Goal: Transaction & Acquisition: Purchase product/service

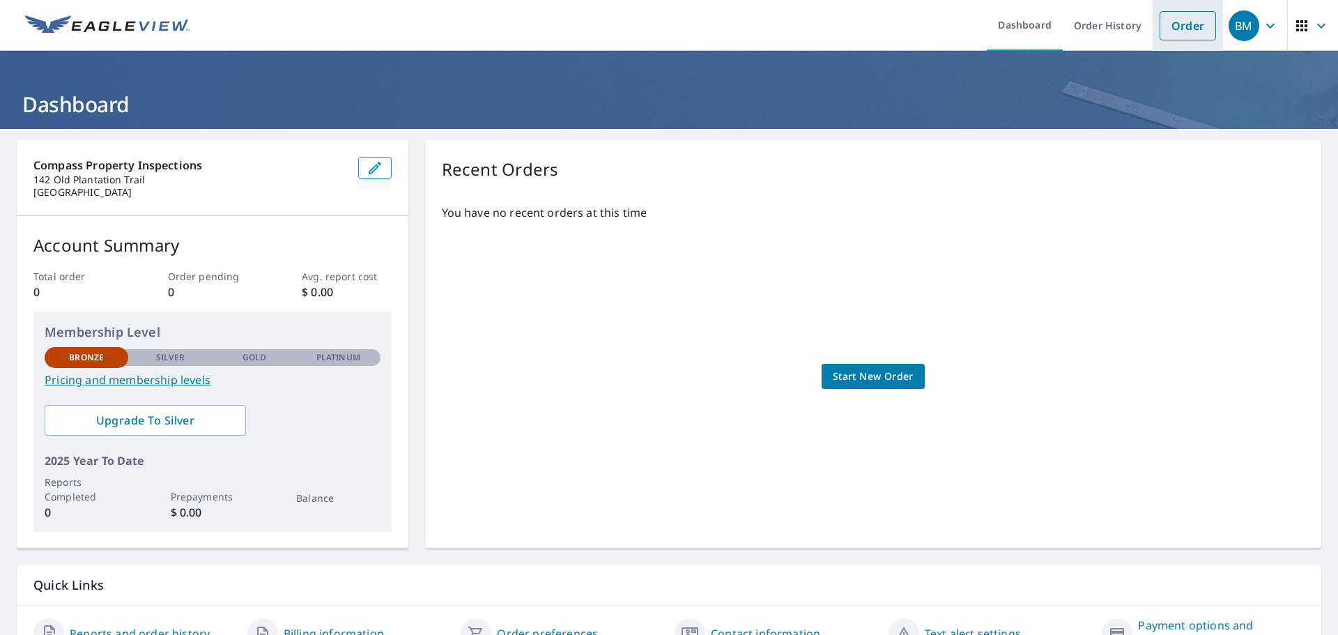
click at [1184, 25] on link "Order" at bounding box center [1187, 25] width 56 height 29
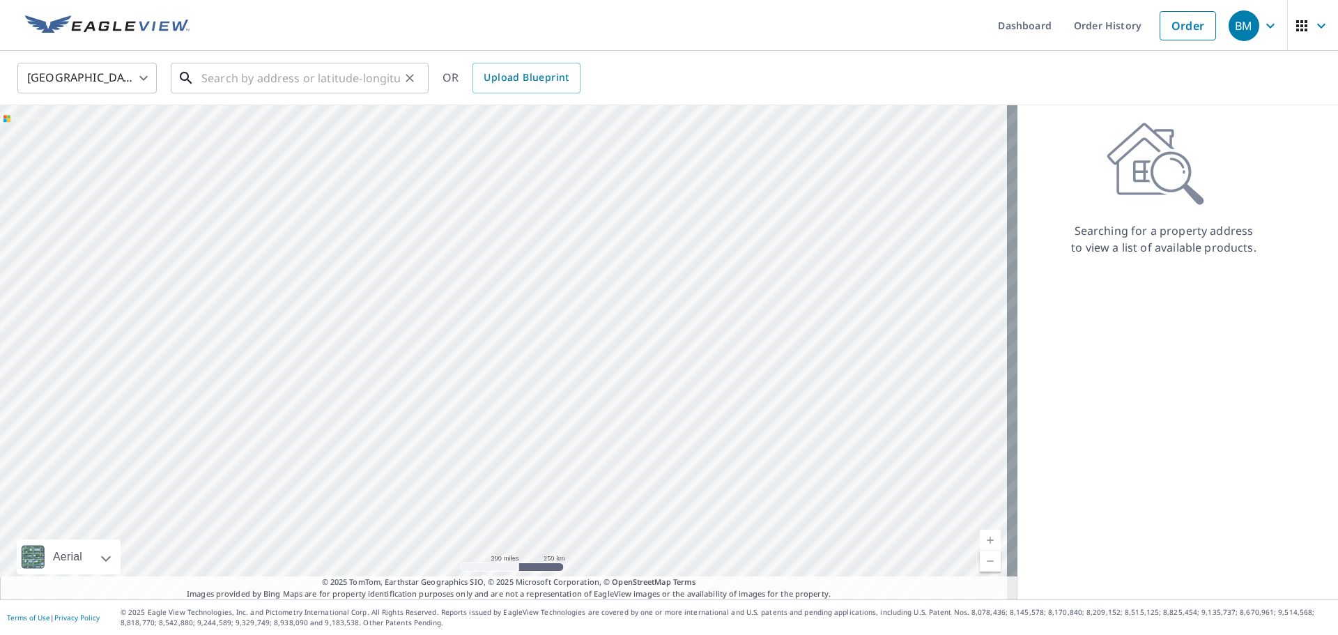
click at [238, 70] on input "text" at bounding box center [300, 78] width 199 height 39
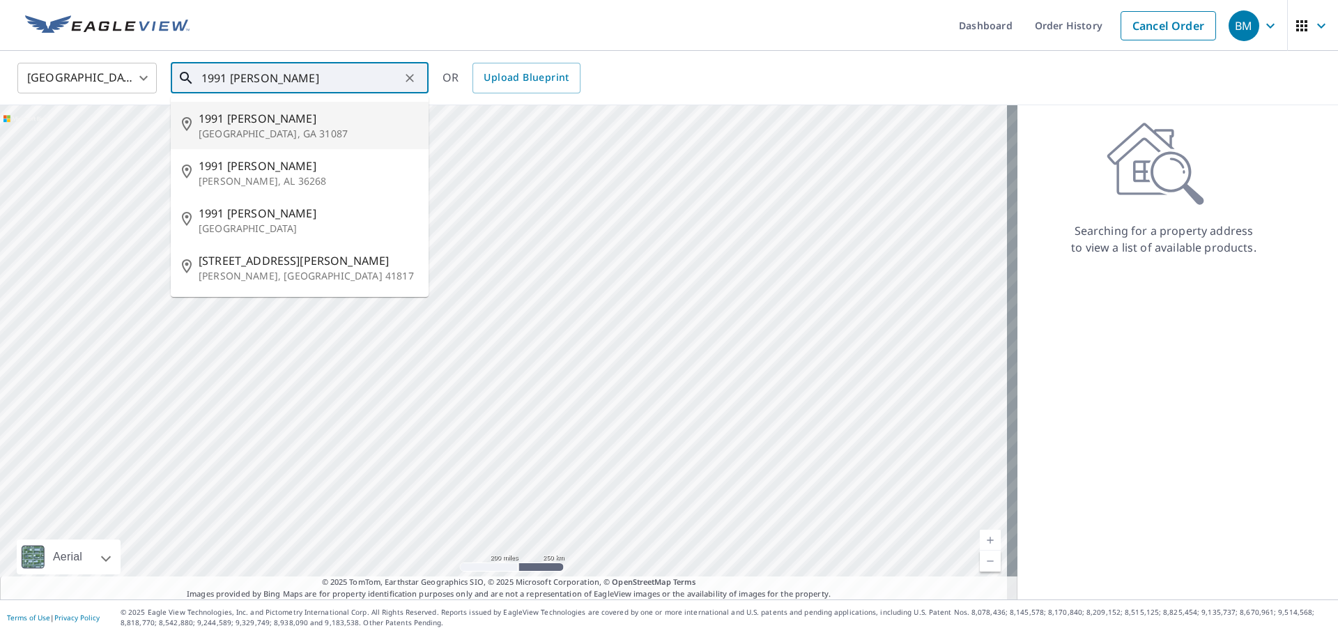
click at [247, 123] on span "1991 [PERSON_NAME]" at bounding box center [308, 118] width 219 height 17
type input "[STREET_ADDRESS][PERSON_NAME]"
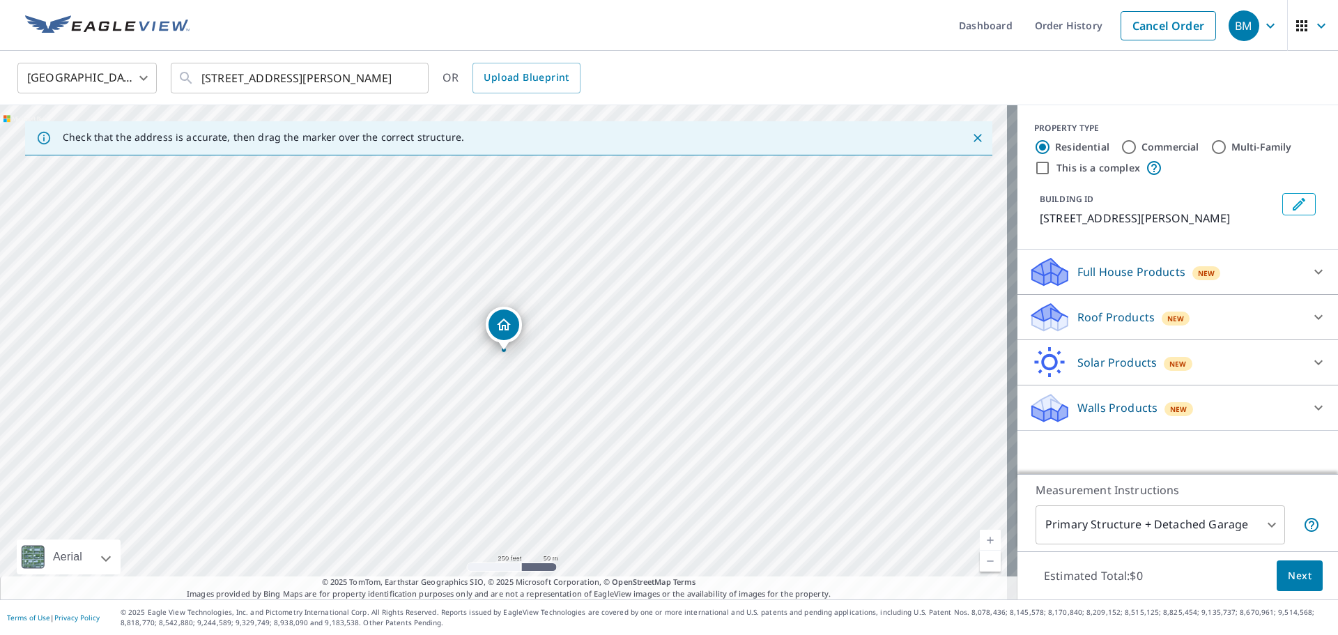
click at [1280, 322] on div "Roof Products New" at bounding box center [1164, 317] width 273 height 33
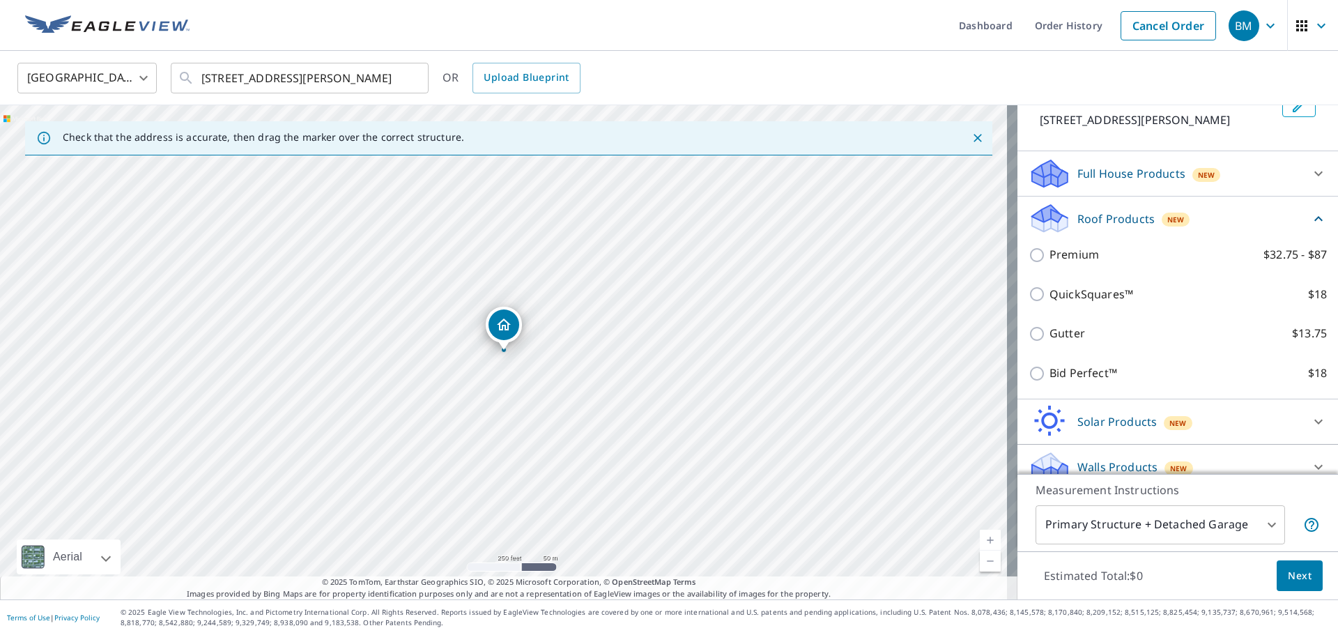
scroll to position [114, 0]
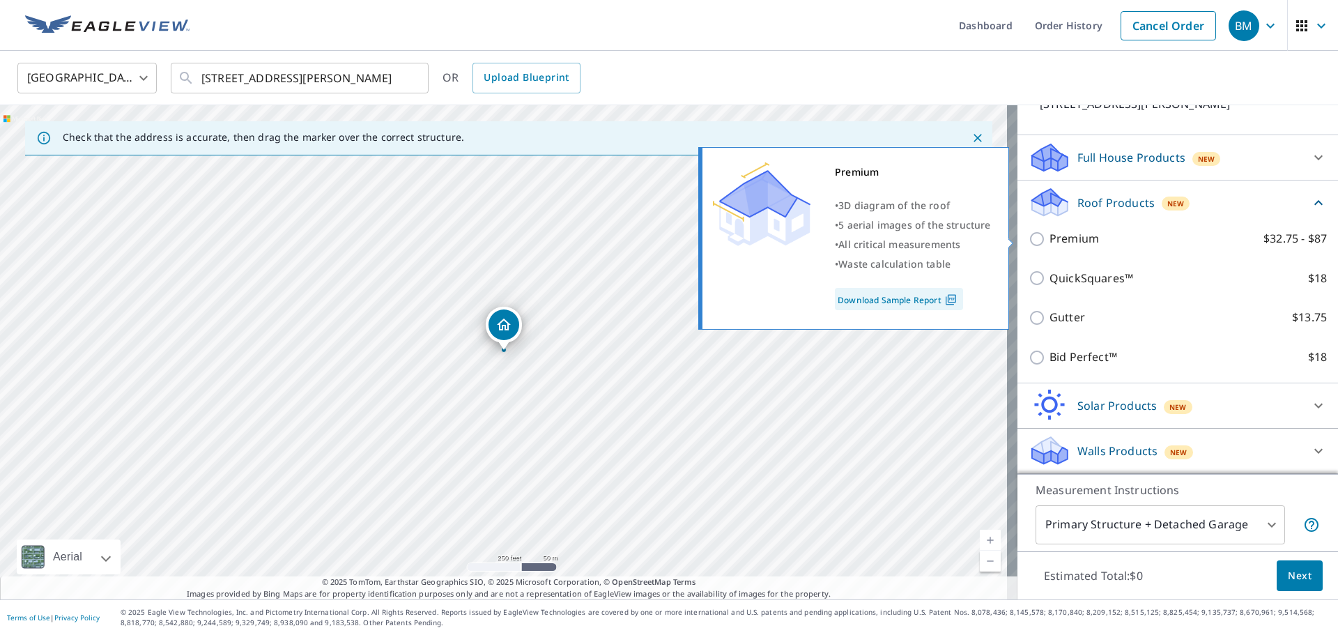
click at [1028, 242] on input "Premium $32.75 - $87" at bounding box center [1038, 239] width 21 height 17
checkbox input "true"
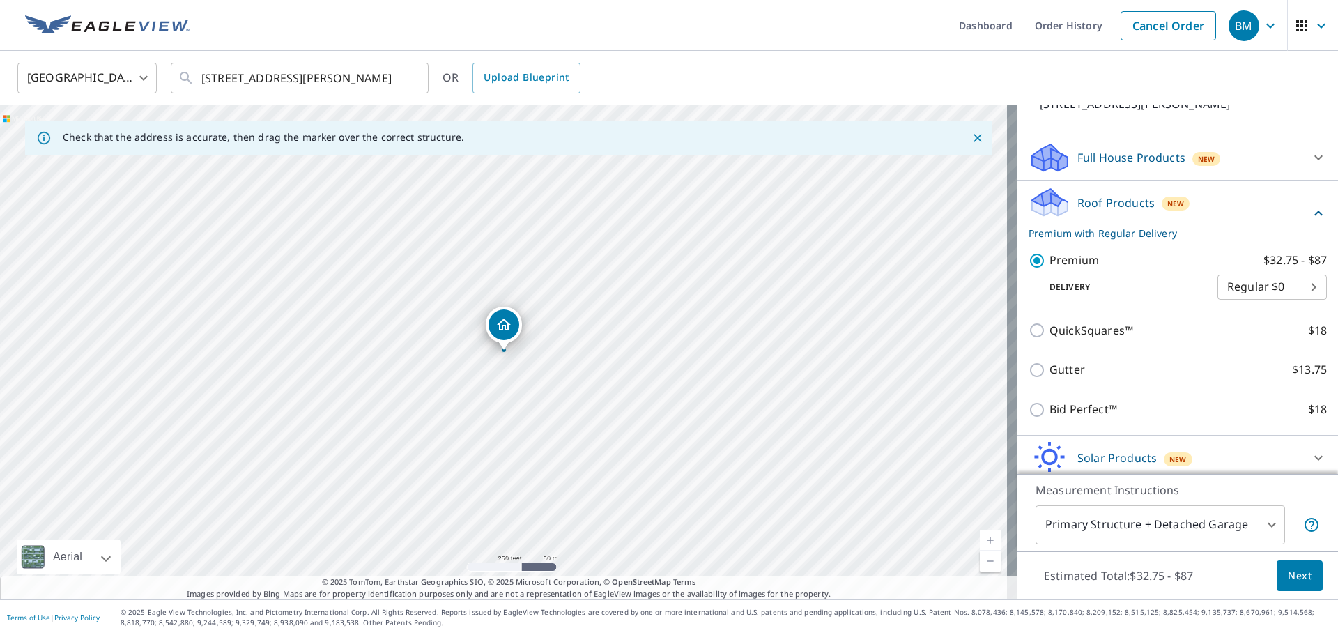
click at [1280, 282] on body "BM BM Dashboard Order History Cancel Order BM [GEOGRAPHIC_DATA] [GEOGRAPHIC_DAT…" at bounding box center [669, 317] width 1338 height 635
click at [1027, 331] on div at bounding box center [669, 317] width 1338 height 635
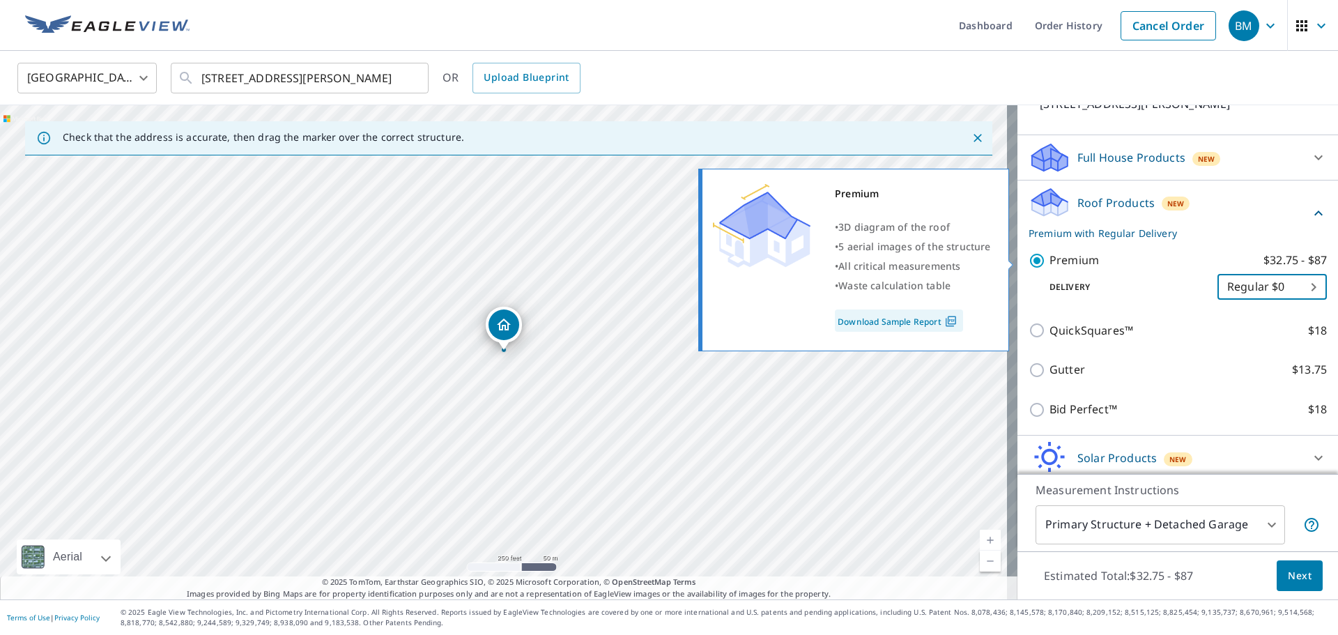
click at [882, 321] on link "Download Sample Report" at bounding box center [899, 320] width 128 height 22
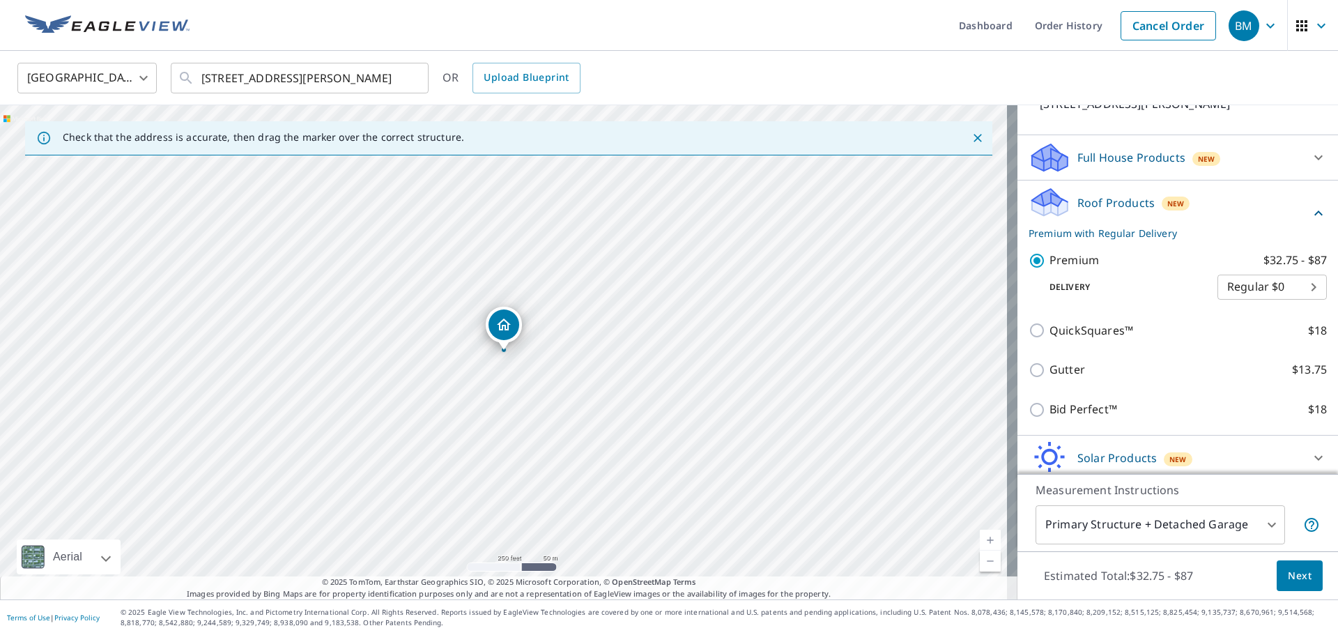
click at [1246, 289] on body "BM BM Dashboard Order History Cancel Order BM [GEOGRAPHIC_DATA] [GEOGRAPHIC_DAT…" at bounding box center [669, 317] width 1338 height 635
click at [1024, 331] on div at bounding box center [669, 317] width 1338 height 635
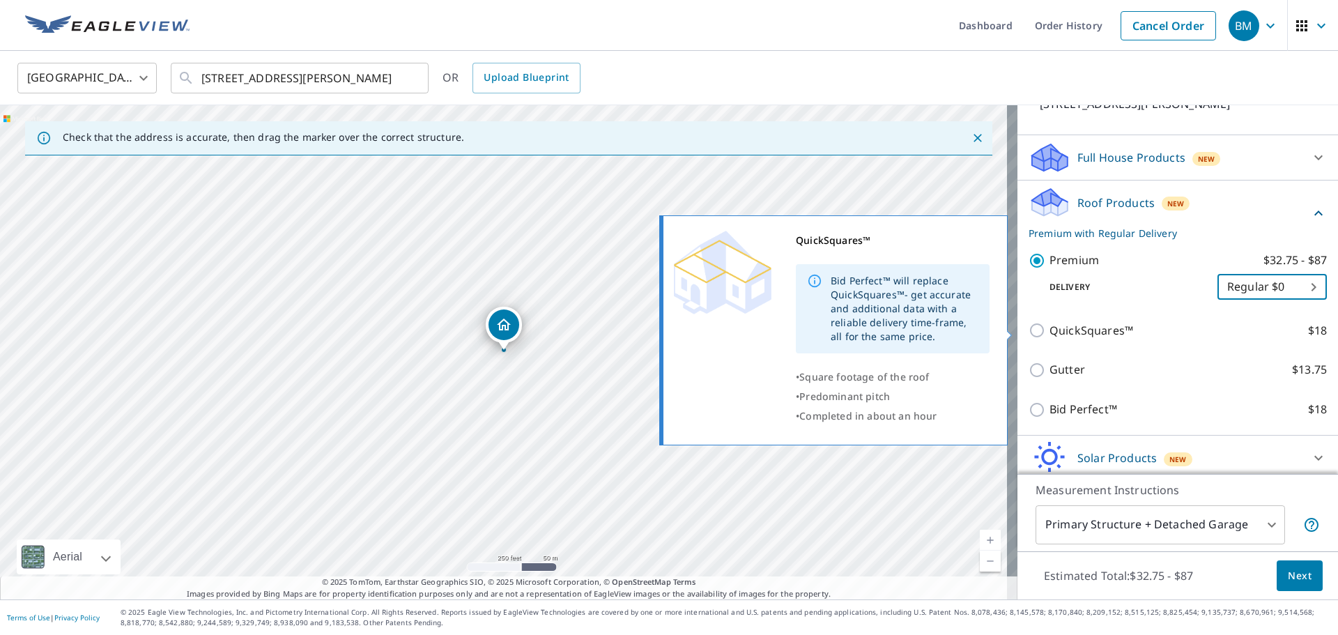
click at [1028, 330] on input "QuickSquares™ $18" at bounding box center [1038, 330] width 21 height 17
checkbox input "true"
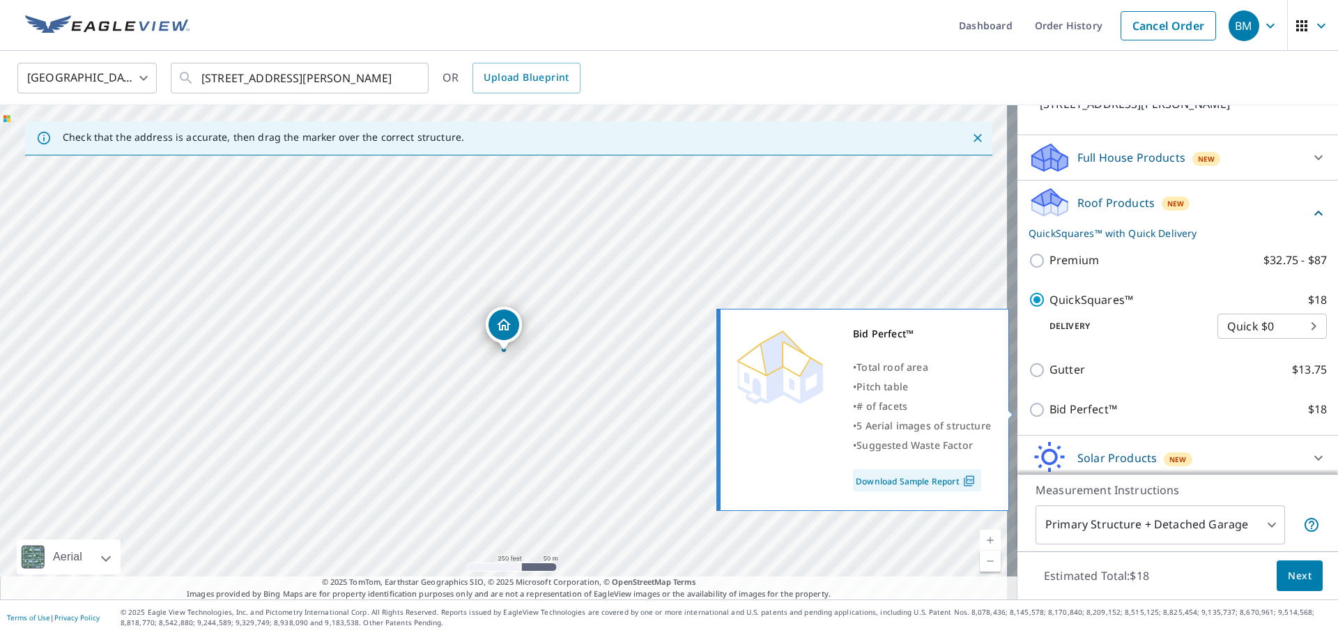
click at [908, 481] on link "Download Sample Report" at bounding box center [917, 480] width 128 height 22
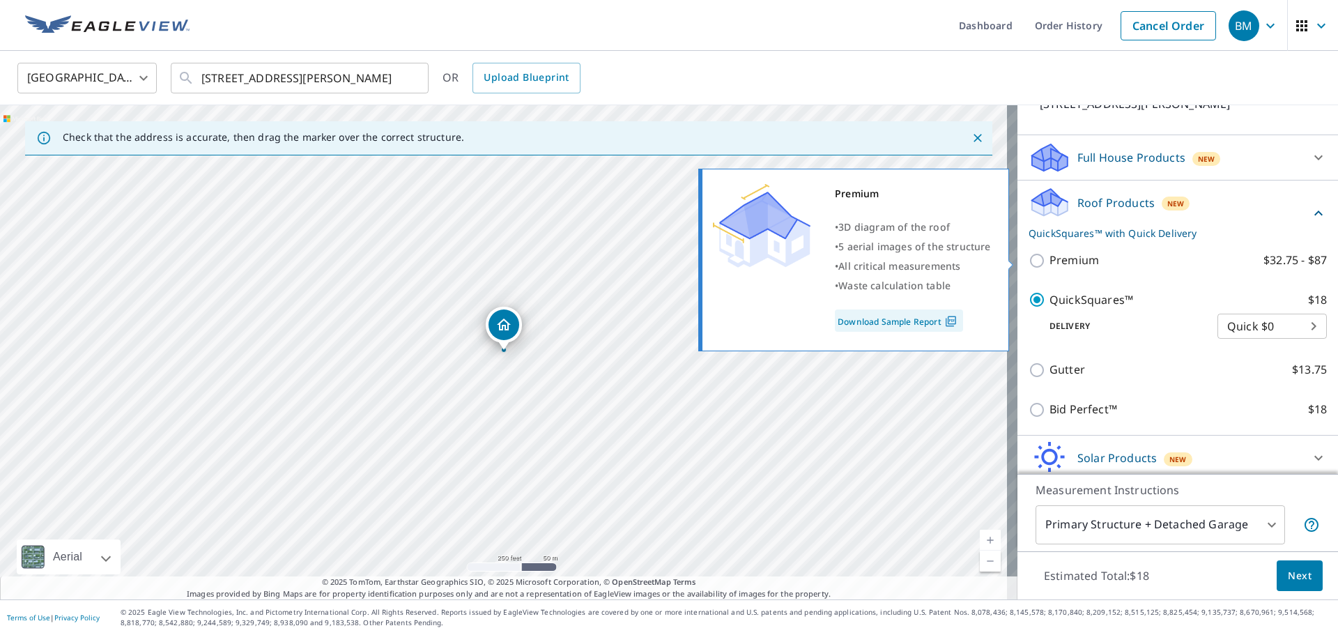
click at [1028, 263] on input "Premium $32.75 - $87" at bounding box center [1038, 260] width 21 height 17
checkbox input "true"
checkbox input "false"
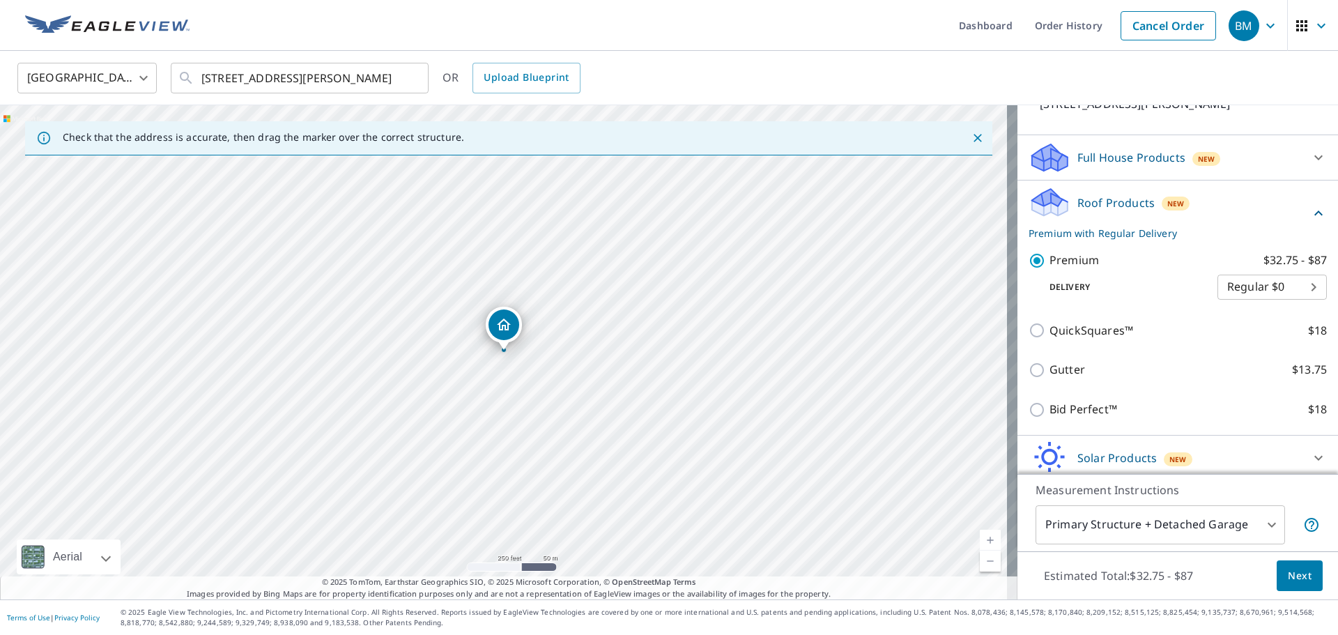
click at [1266, 280] on body "BM BM Dashboard Order History Cancel Order BM [GEOGRAPHIC_DATA] [GEOGRAPHIC_DAT…" at bounding box center [669, 317] width 1338 height 635
click at [1243, 333] on li "3 Hour $42.25" at bounding box center [1250, 337] width 109 height 25
type input "7"
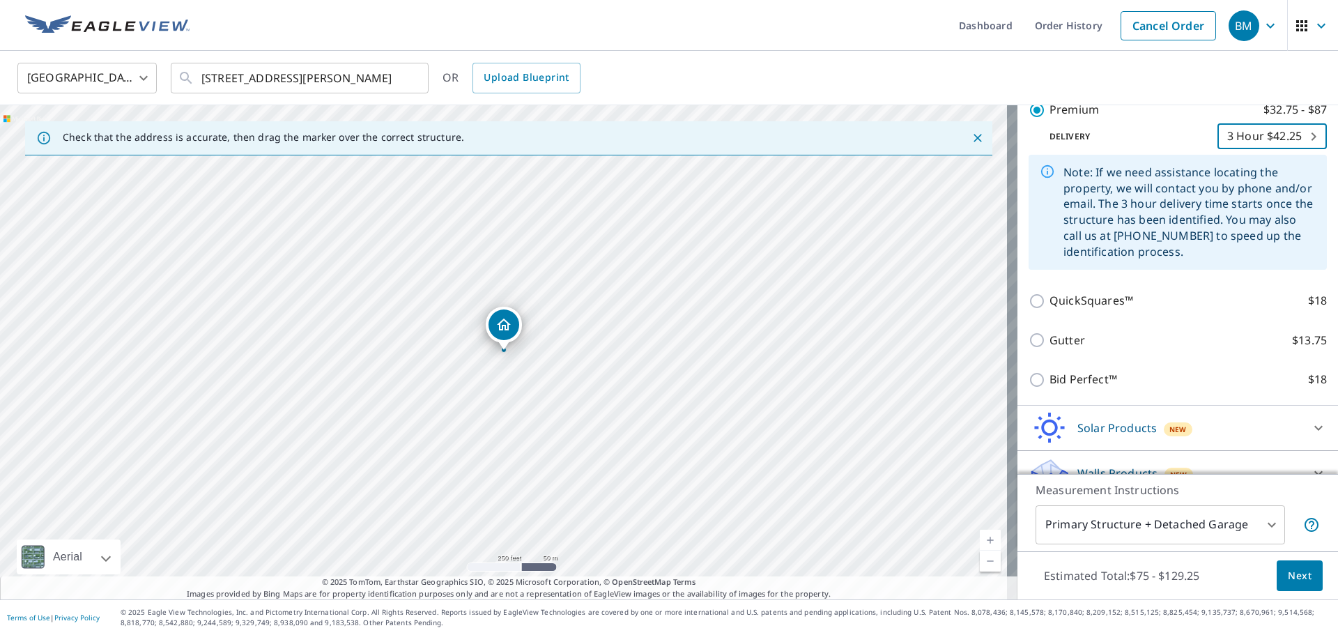
scroll to position [287, 0]
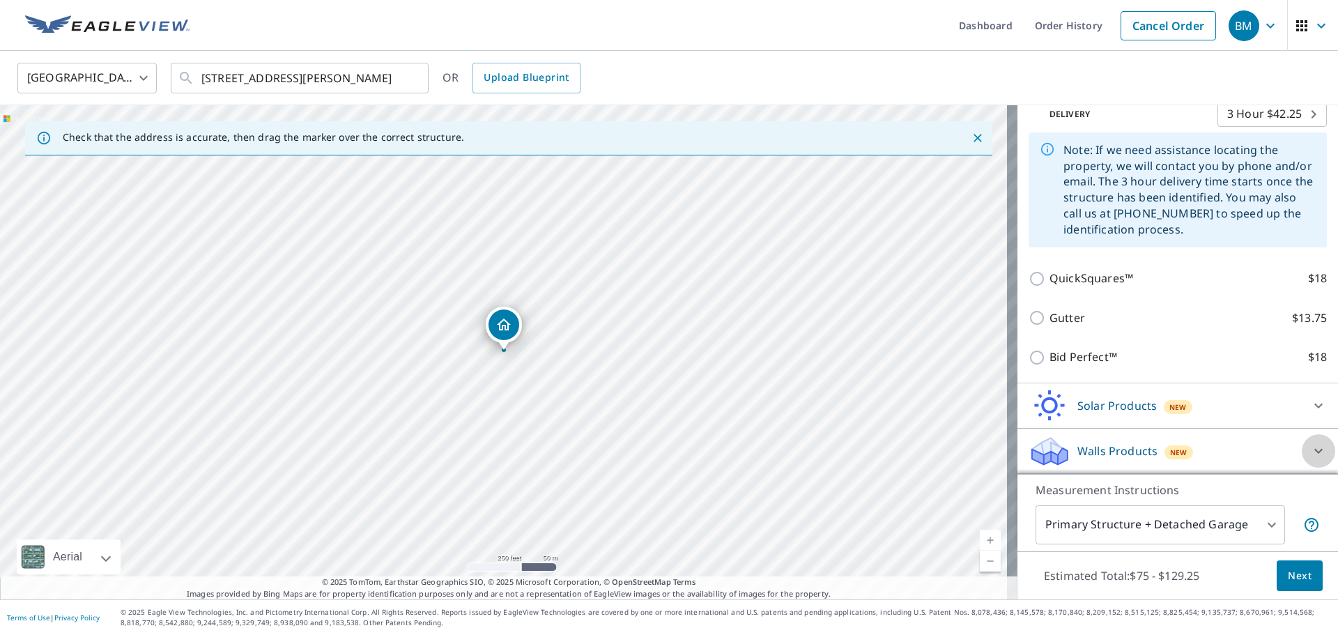
click at [1310, 447] on icon at bounding box center [1318, 450] width 17 height 17
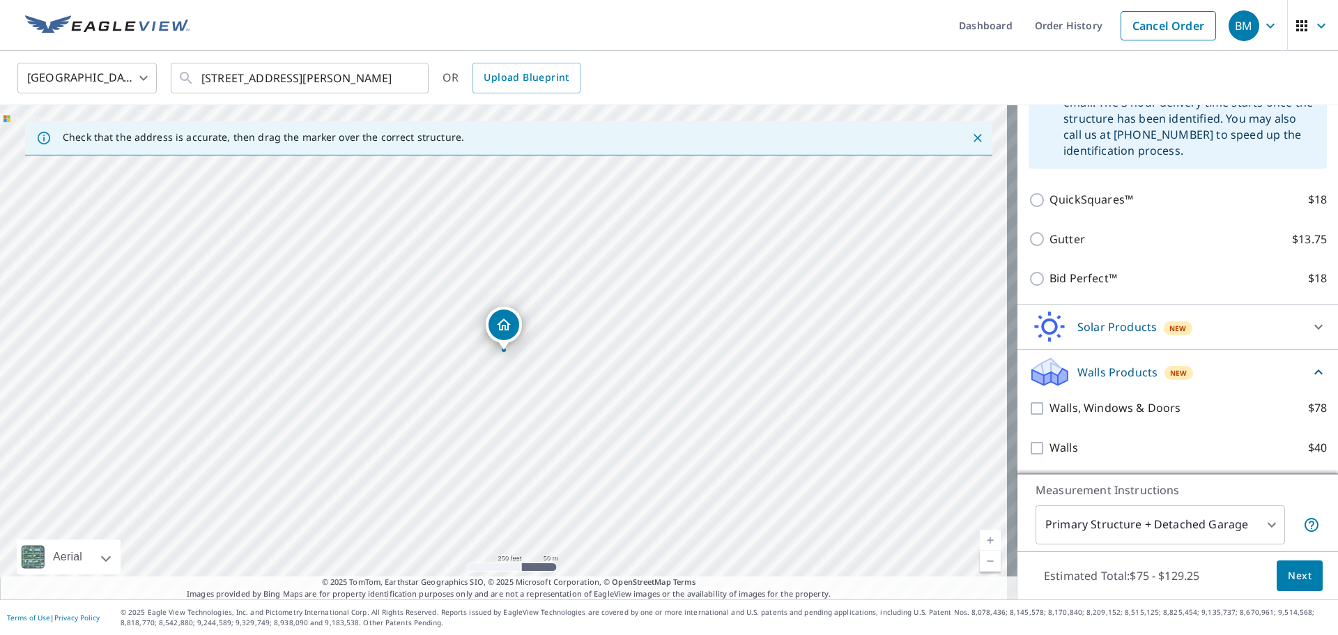
click at [1314, 329] on icon at bounding box center [1318, 327] width 8 height 5
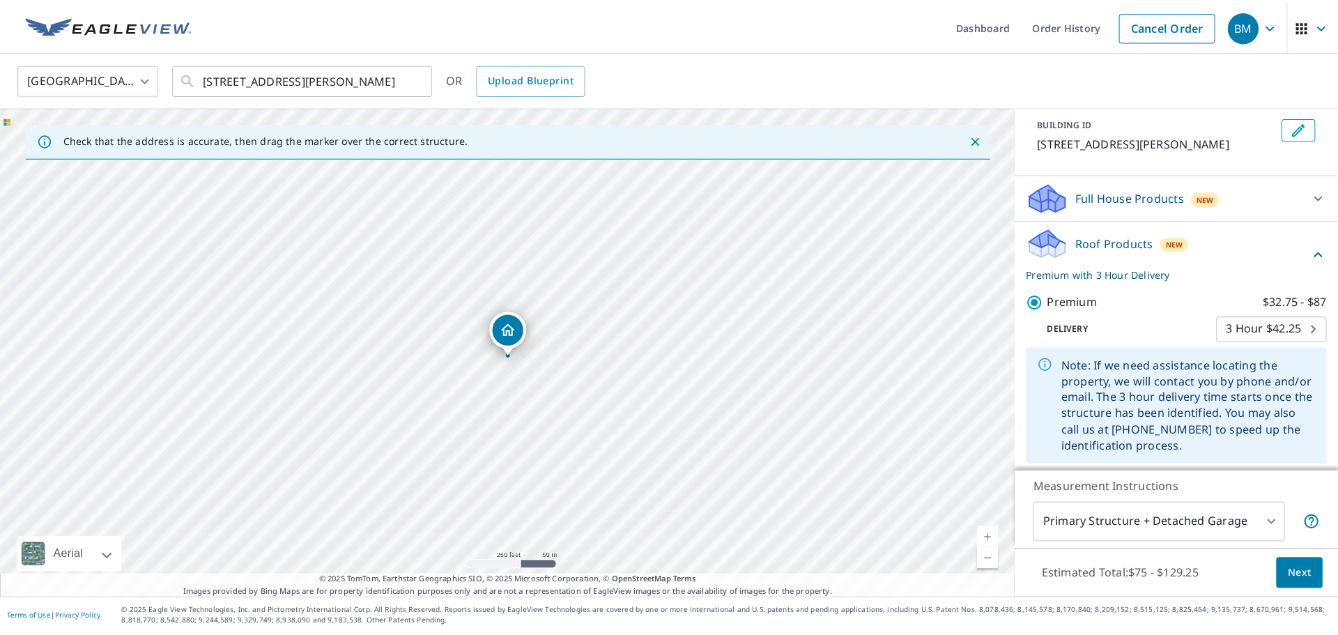
scroll to position [17, 0]
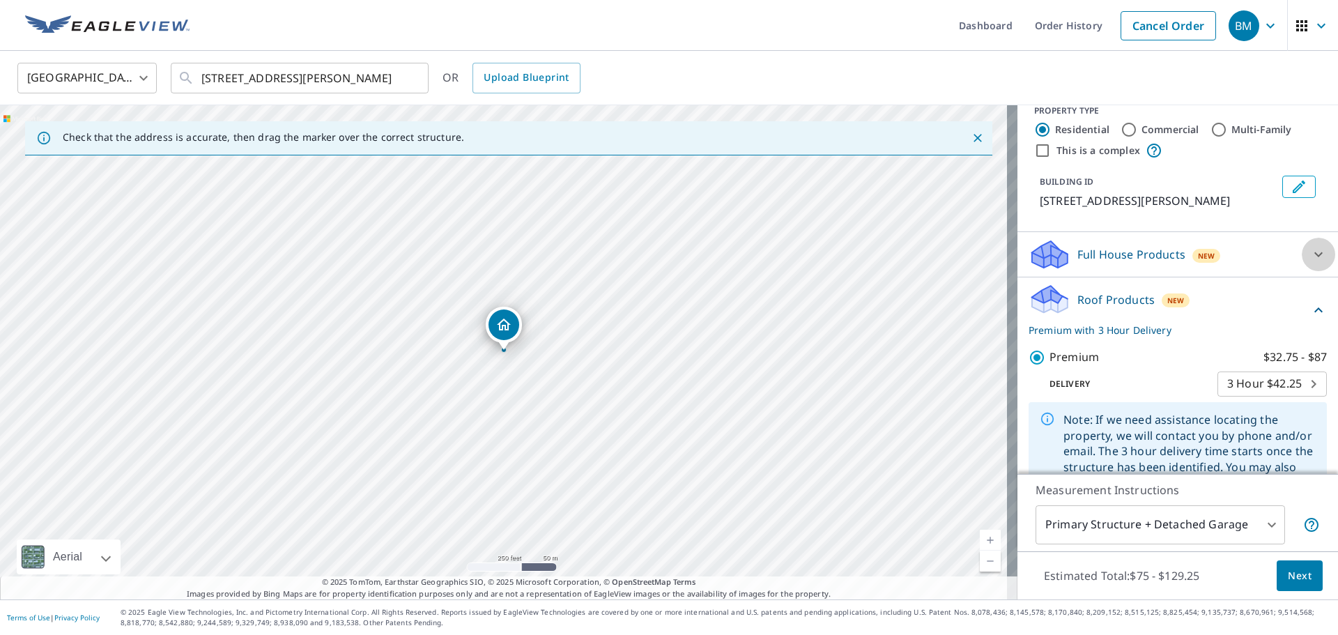
click at [1310, 254] on icon at bounding box center [1318, 254] width 17 height 17
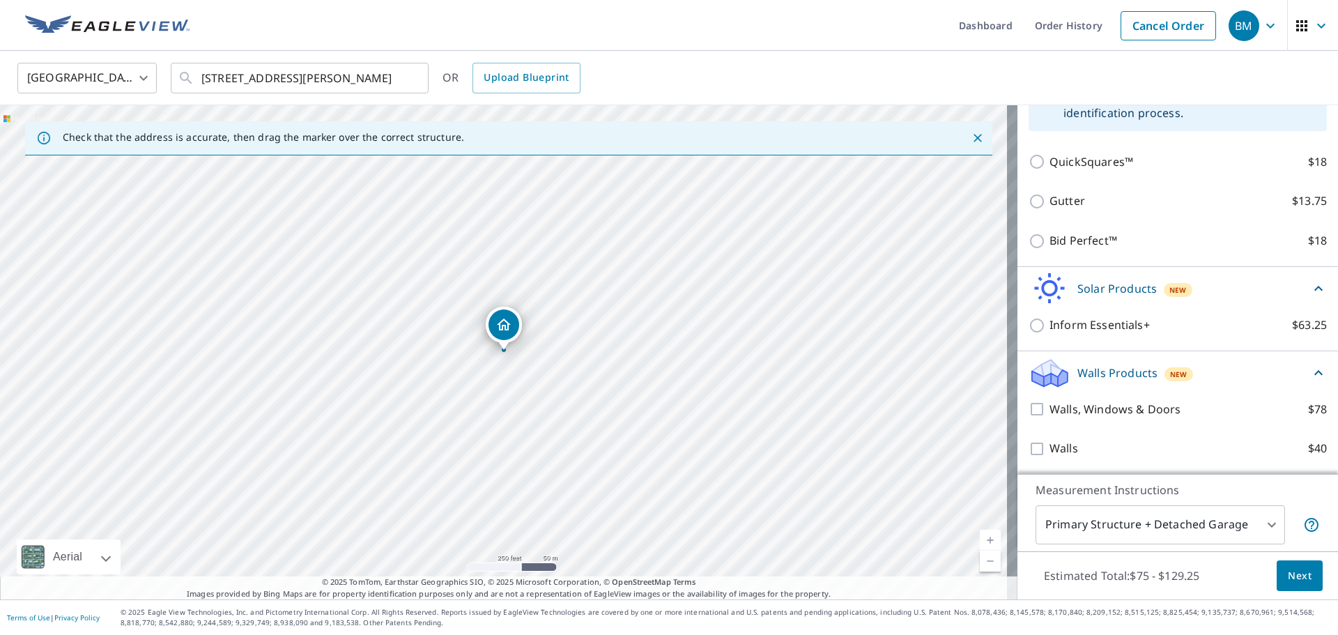
scroll to position [443, 0]
click at [1287, 574] on span "Next" at bounding box center [1299, 575] width 24 height 17
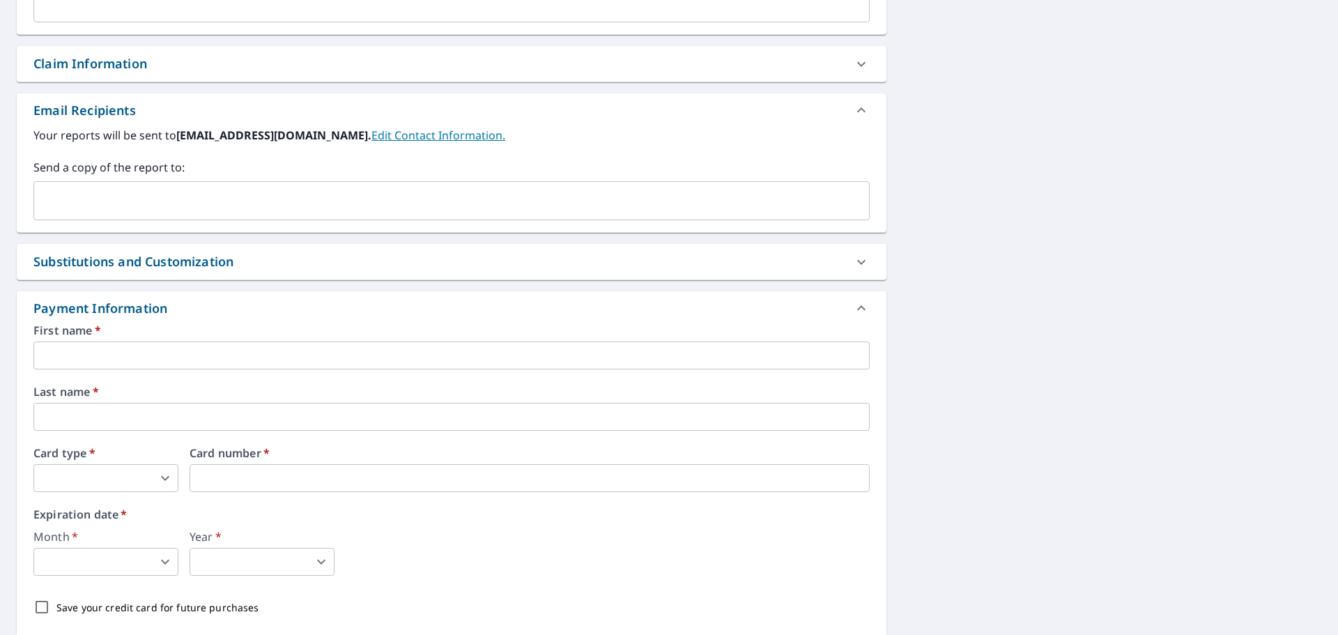
scroll to position [549, 0]
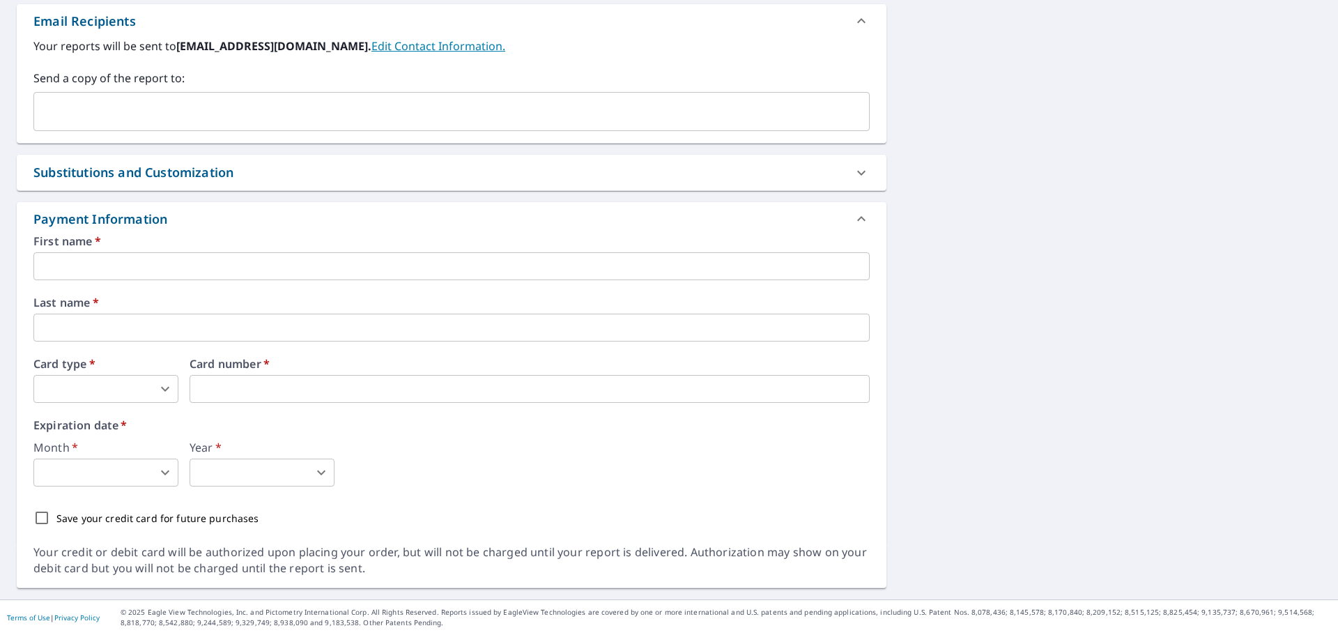
click at [127, 272] on input "text" at bounding box center [451, 266] width 836 height 28
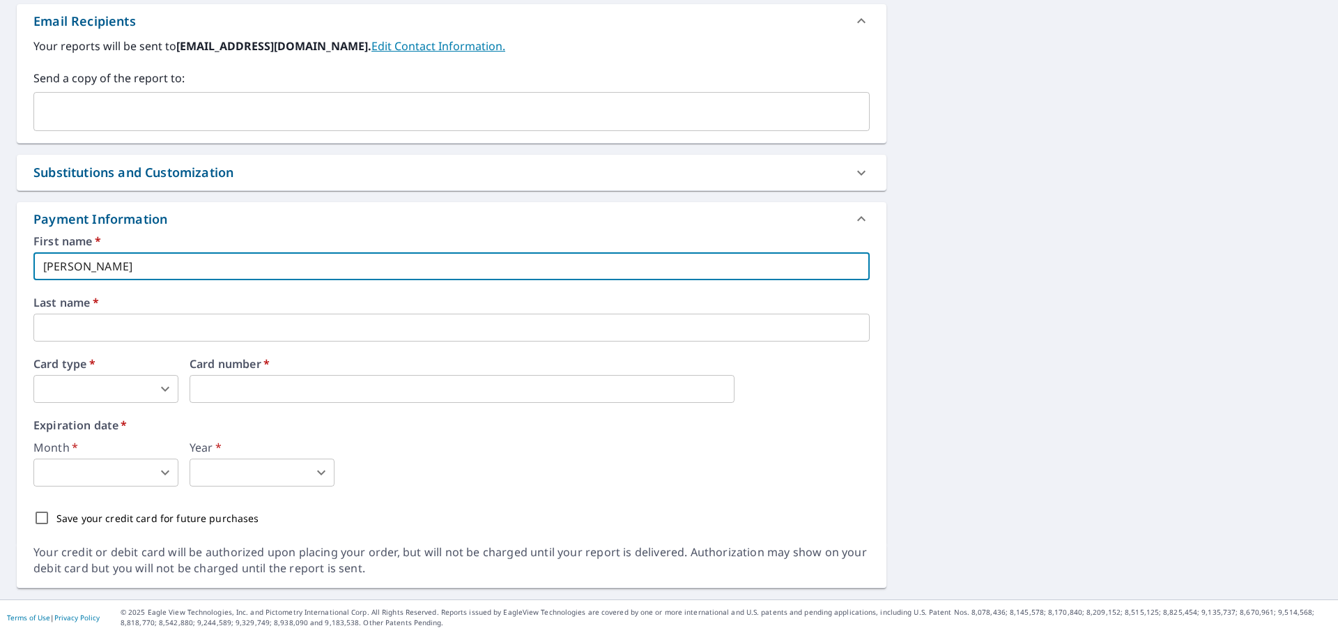
type input "[PERSON_NAME]"
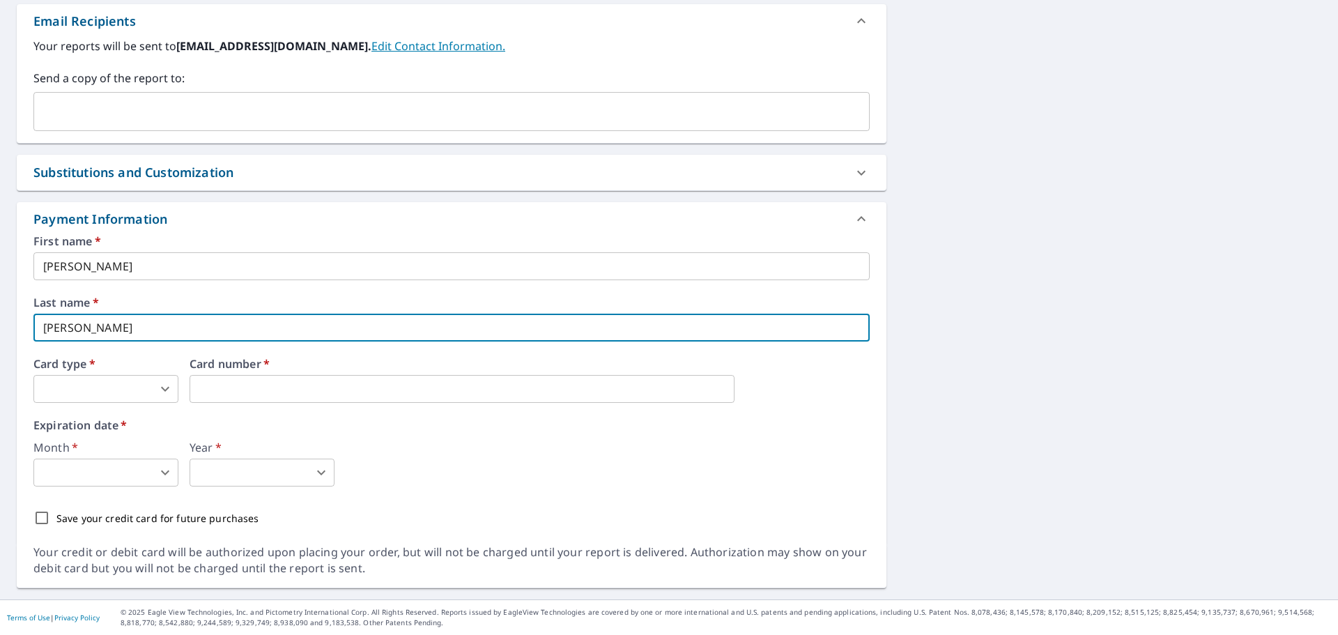
type input "[PERSON_NAME]"
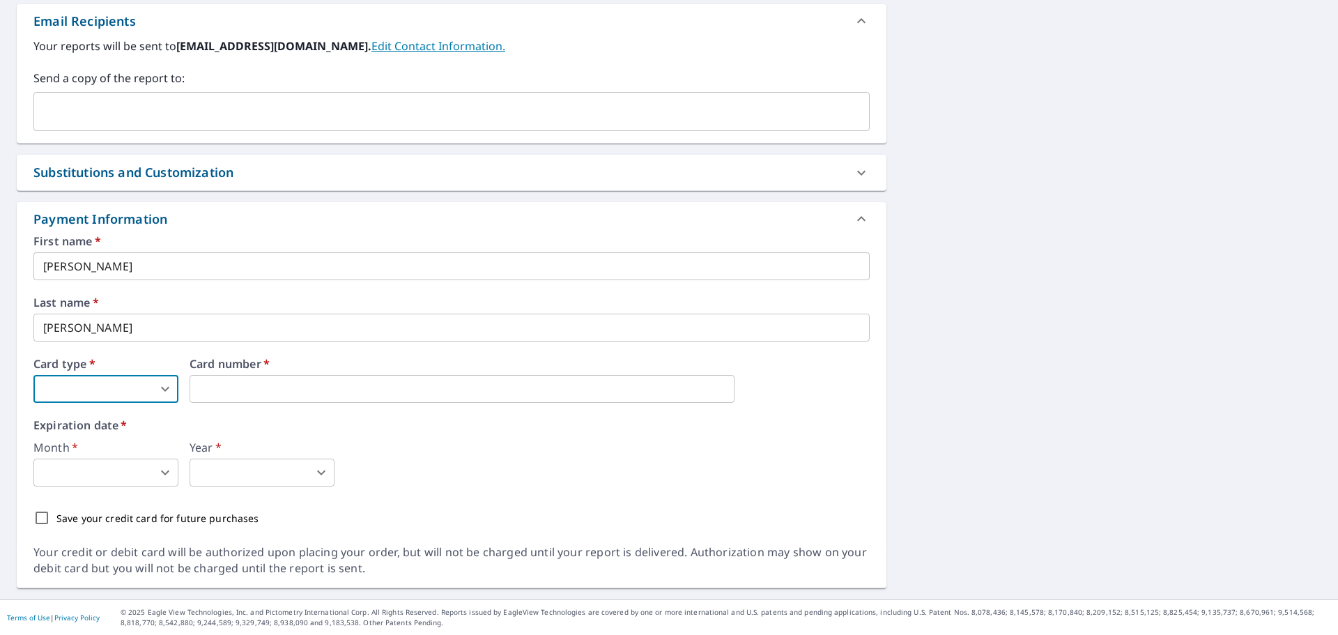
click at [151, 390] on body "BM BM Dashboard Order History Cancel Order BM Dashboard / Finalize Order Finali…" at bounding box center [669, 317] width 1338 height 635
click at [116, 447] on li "Visa" at bounding box center [105, 445] width 145 height 25
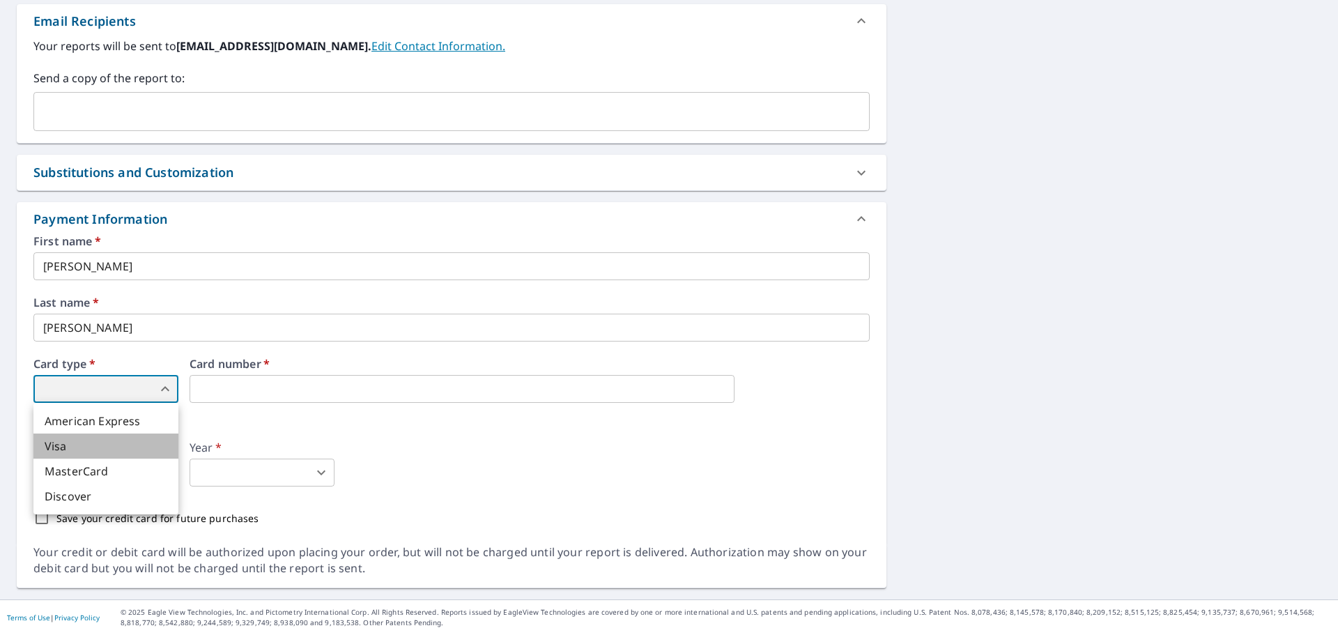
type input "2"
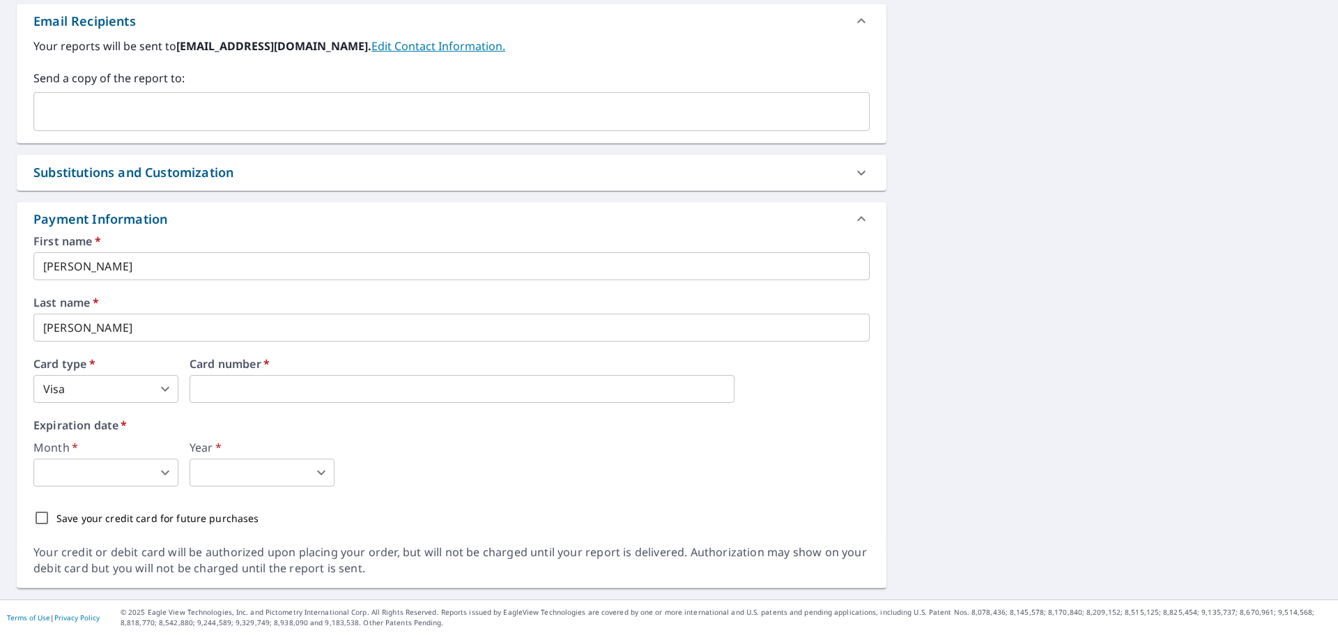
click at [91, 472] on body "BM BM Dashboard Order History Cancel Order BM Dashboard / Finalize Order Finali…" at bounding box center [669, 317] width 1338 height 635
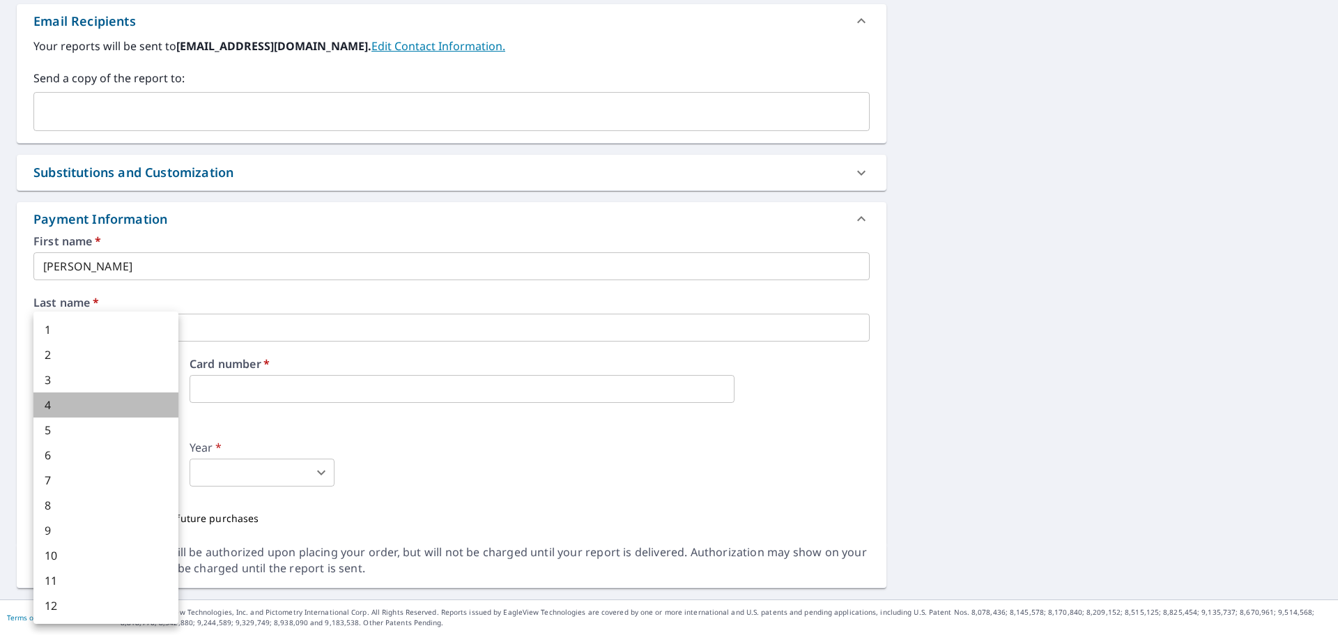
click at [144, 401] on li "4" at bounding box center [105, 404] width 145 height 25
type input "4"
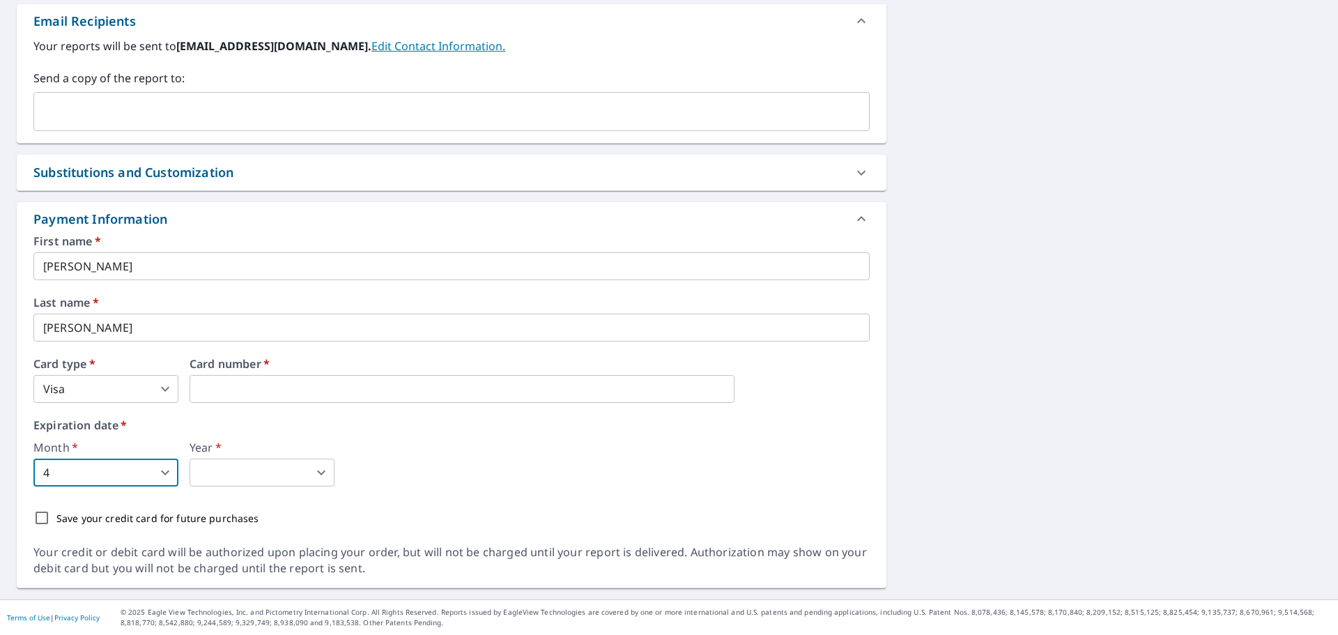
click at [272, 474] on body "BM BM Dashboard Order History Cancel Order BM Dashboard / Finalize Order Finali…" at bounding box center [669, 317] width 1338 height 635
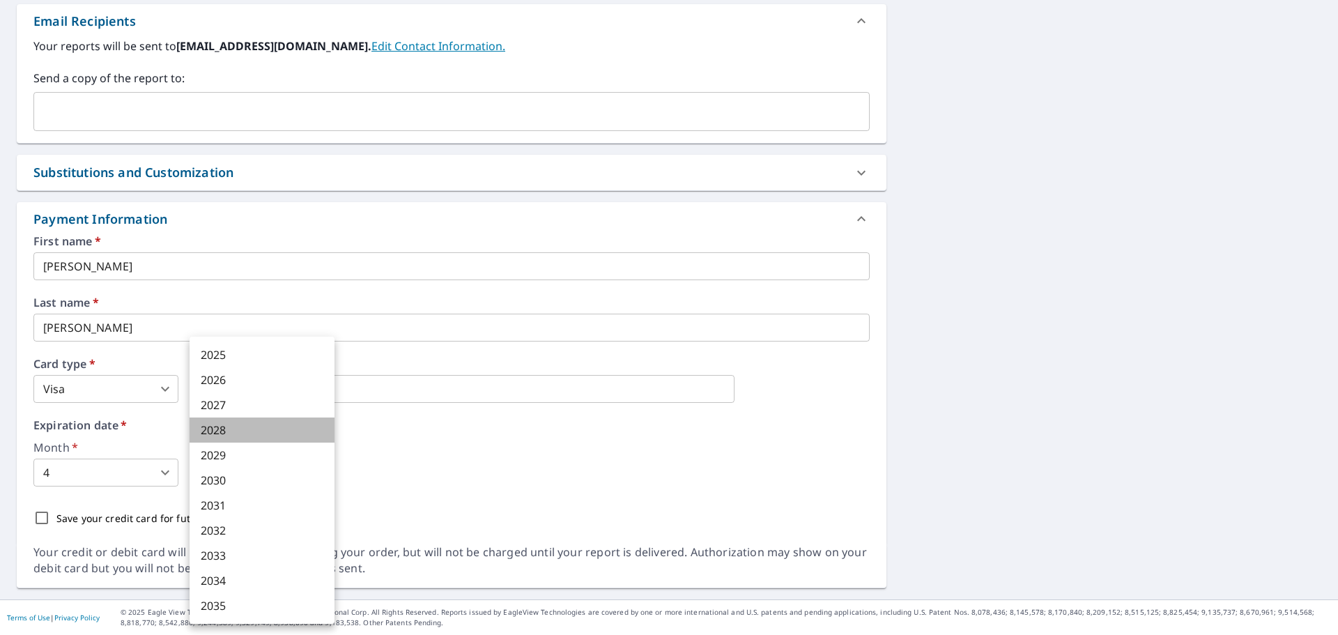
click at [268, 433] on li "2028" at bounding box center [261, 429] width 145 height 25
type input "2028"
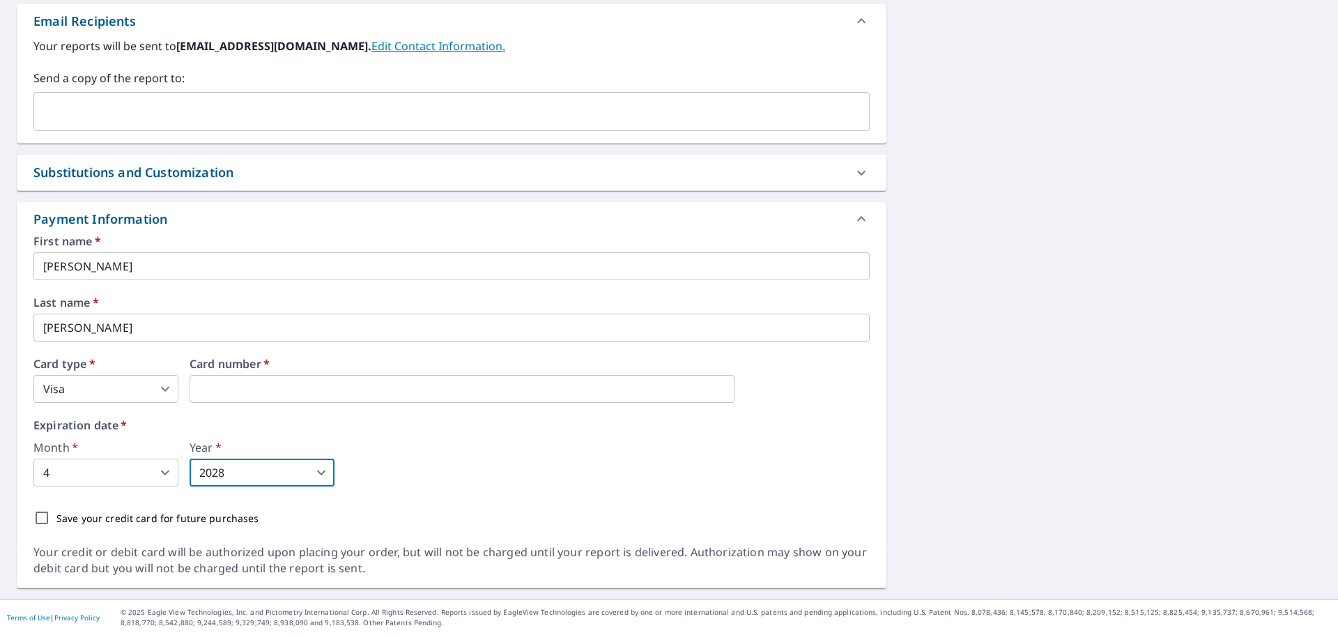
click at [45, 518] on input "Save your credit card for future purchases" at bounding box center [41, 517] width 29 height 29
checkbox input "true"
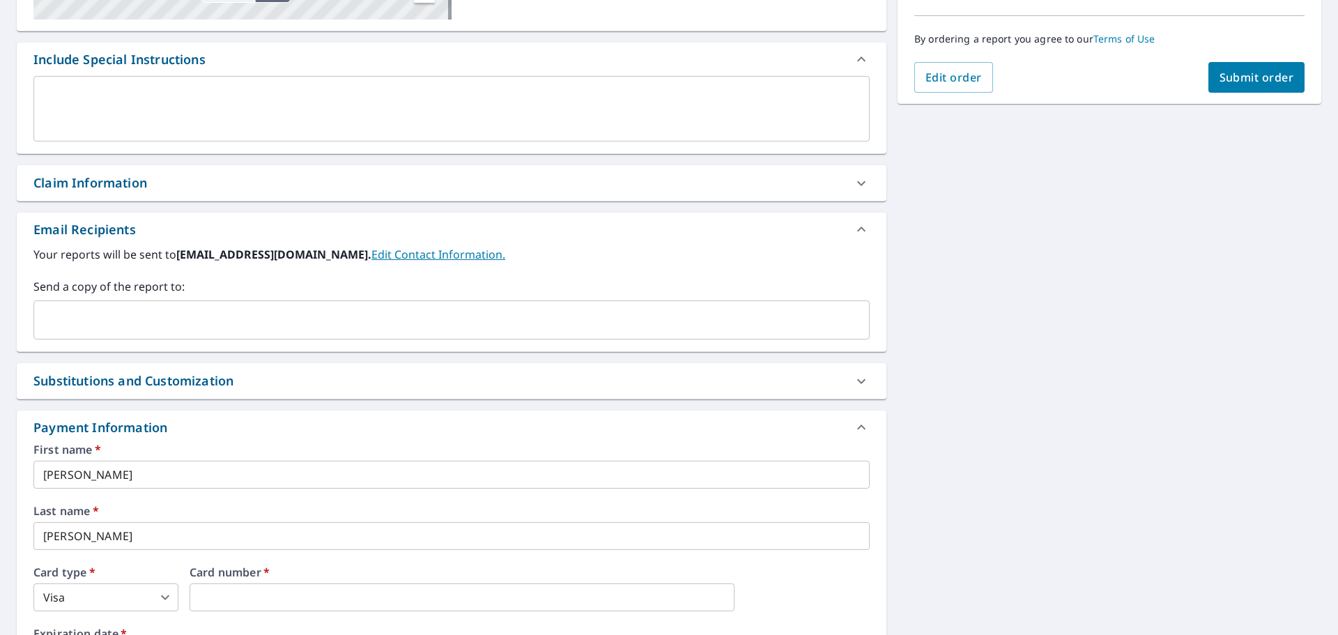
scroll to position [61, 0]
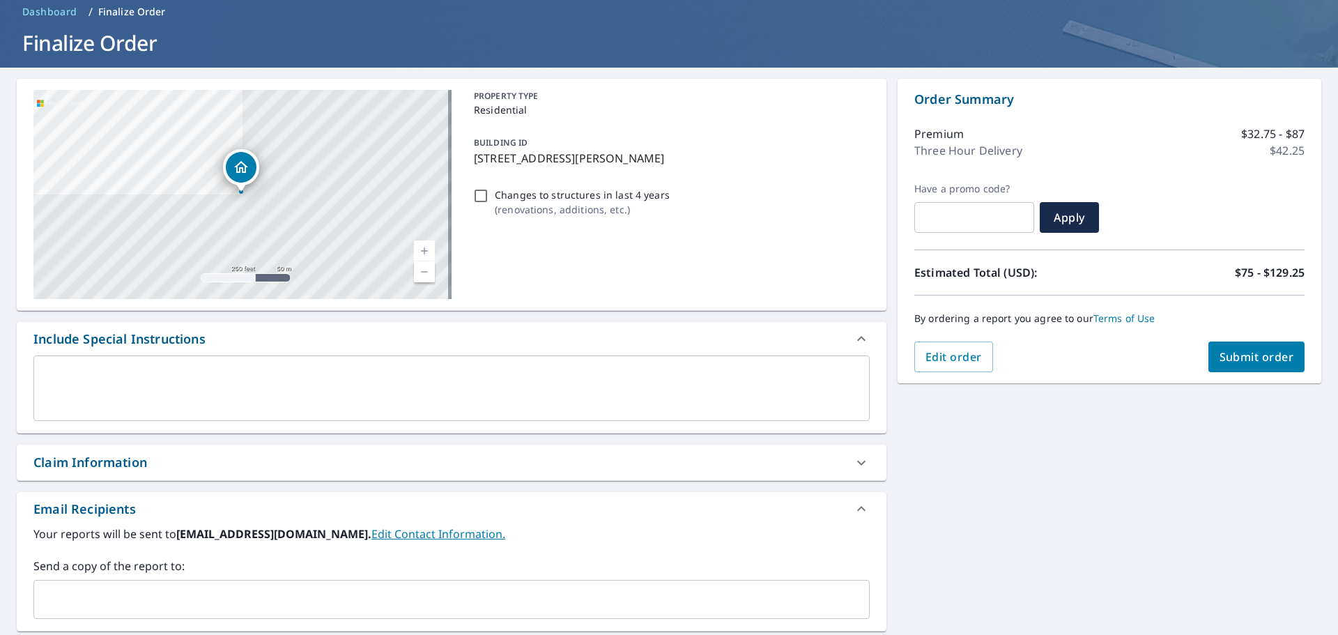
click at [1235, 352] on span "Submit order" at bounding box center [1256, 356] width 75 height 15
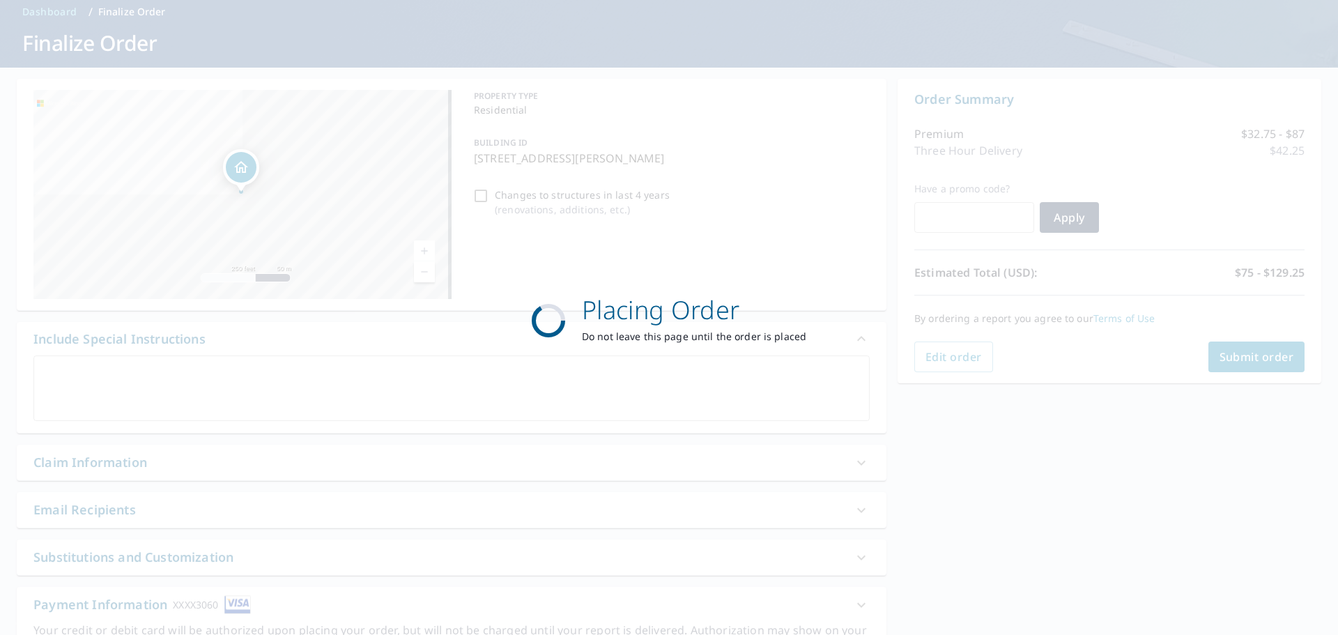
scroll to position [0, 0]
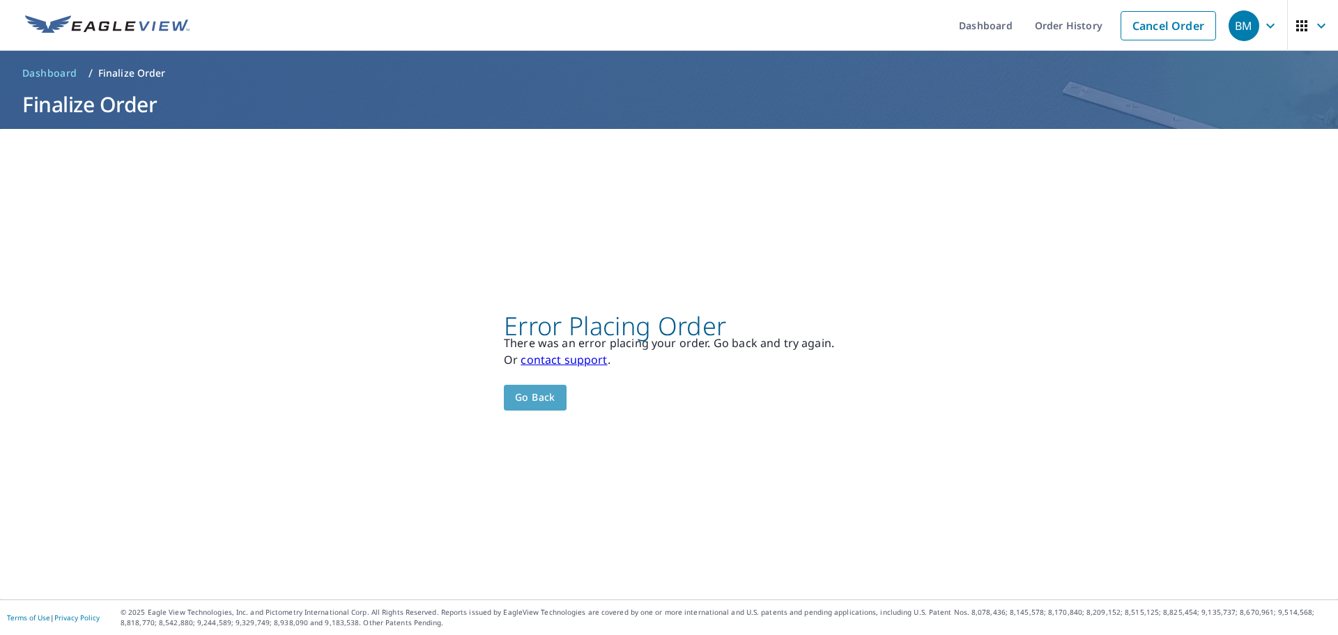
click at [524, 400] on span "Go back" at bounding box center [535, 397] width 40 height 17
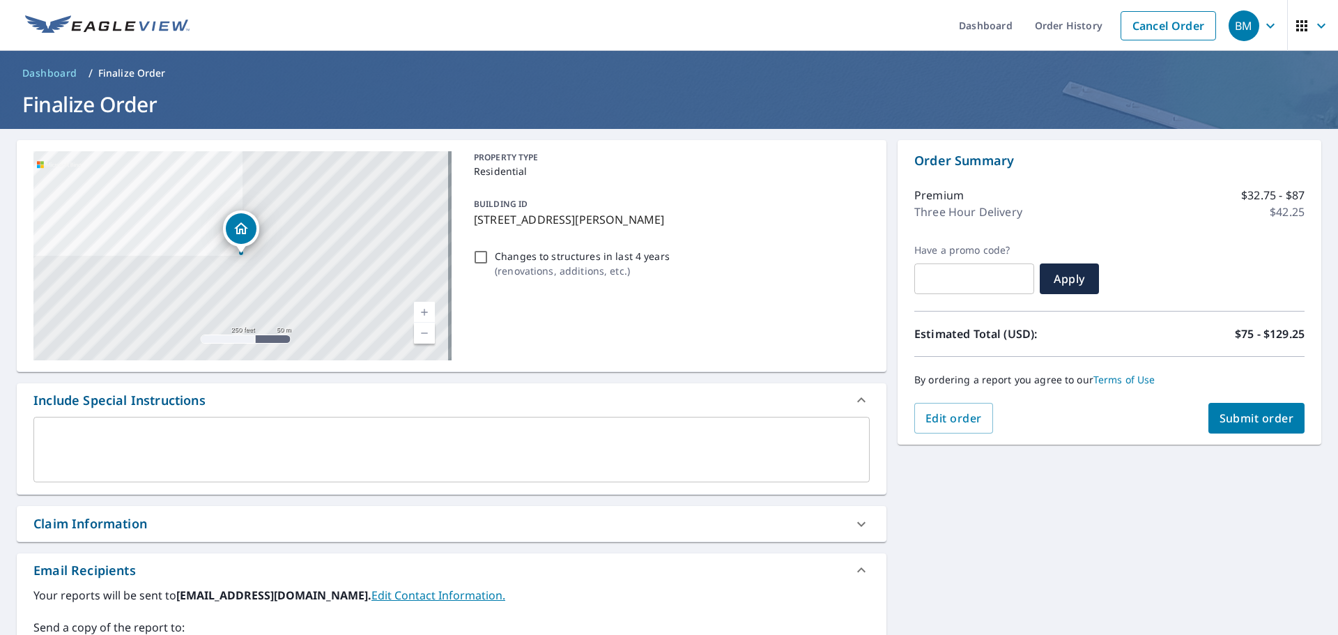
click at [474, 260] on input "Changes to structures in last 4 years ( renovations, additions, etc. )" at bounding box center [480, 257] width 17 height 17
checkbox input "true"
click at [1225, 417] on span "Submit order" at bounding box center [1256, 417] width 75 height 15
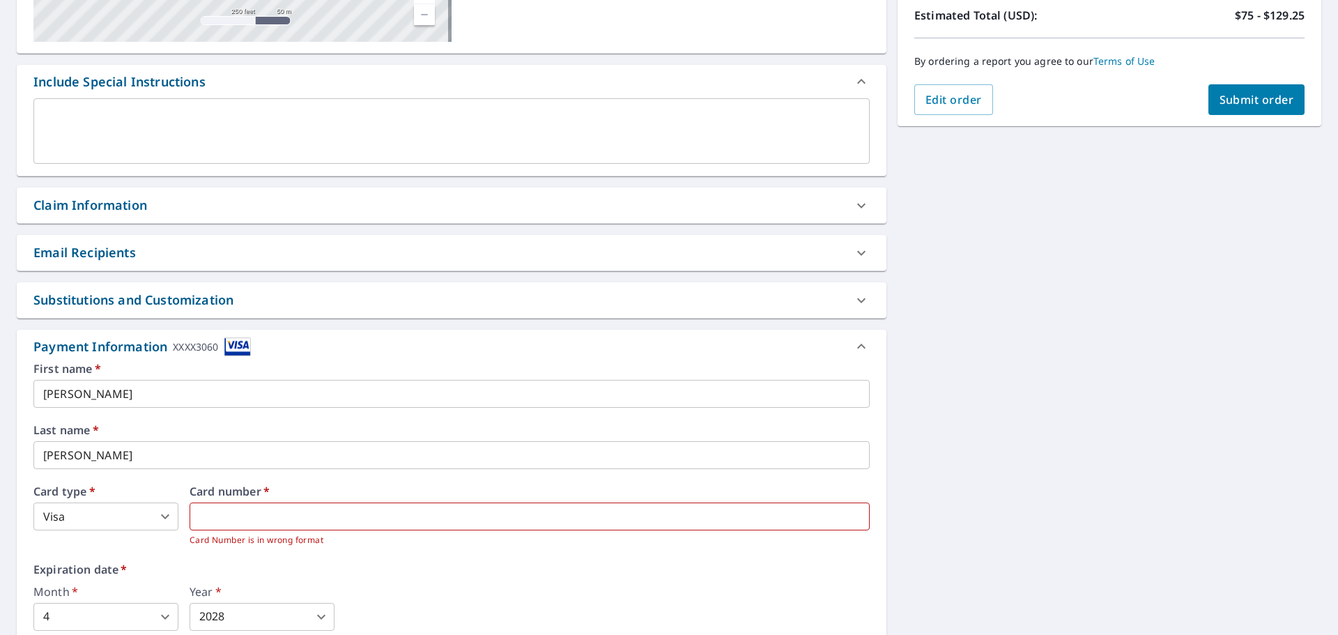
scroll to position [348, 0]
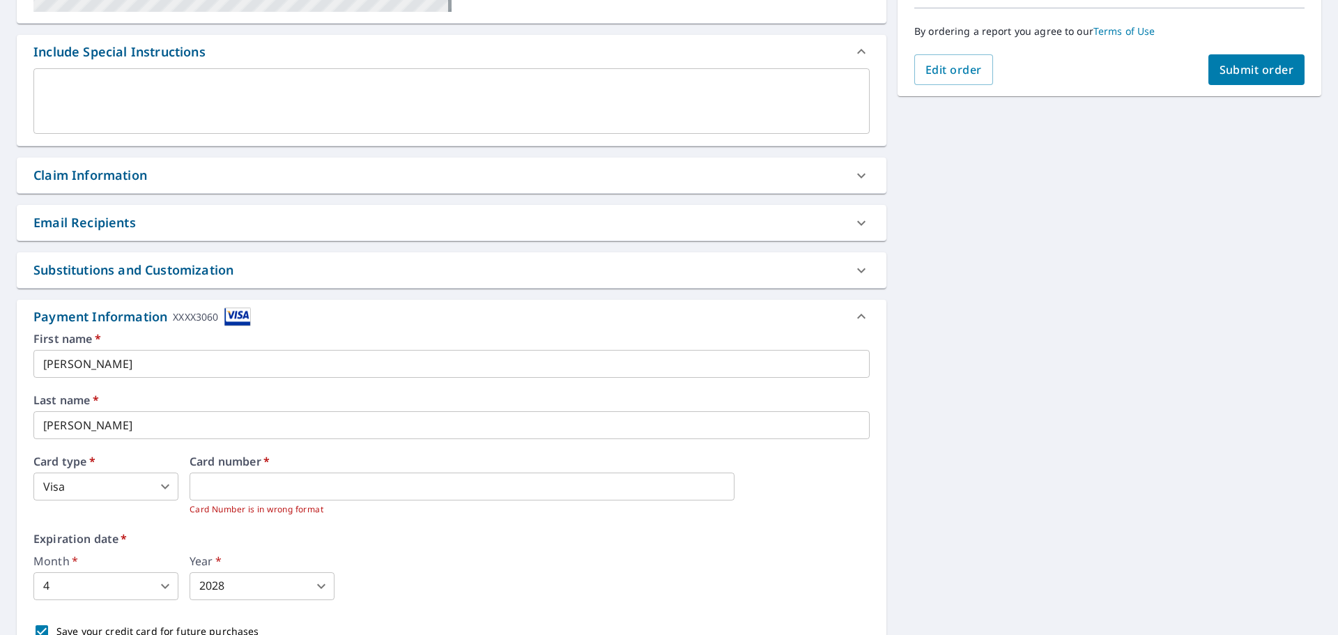
click at [1242, 70] on span "Submit order" at bounding box center [1256, 69] width 75 height 15
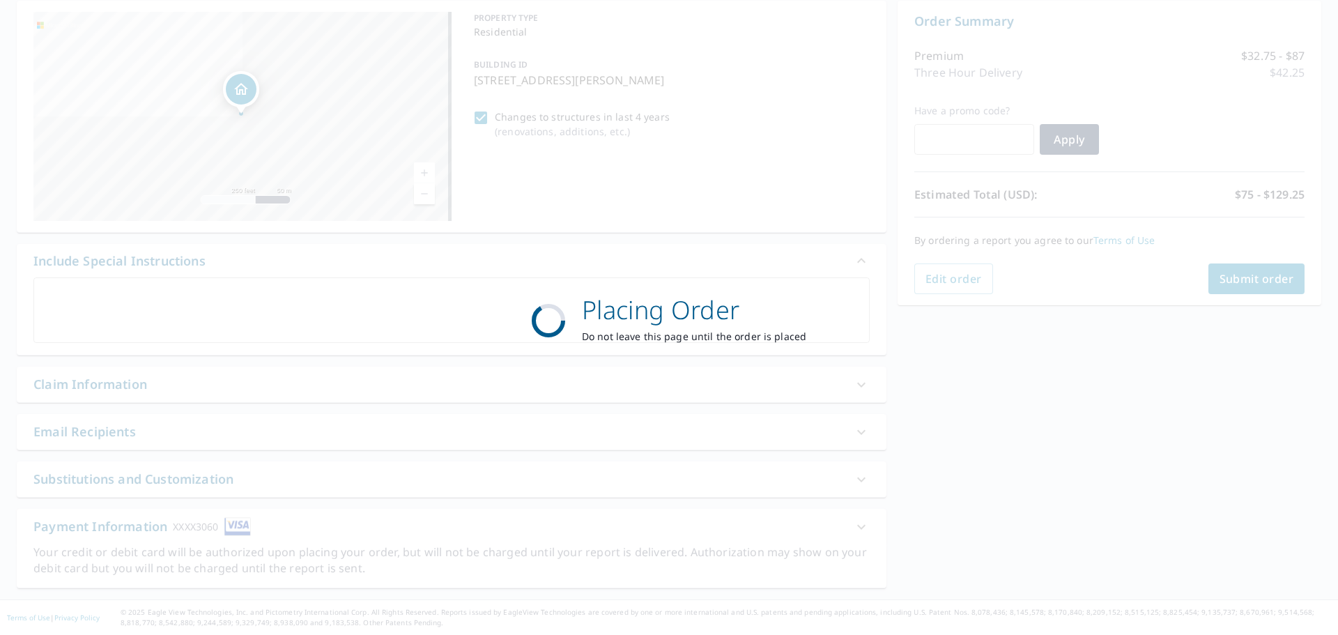
scroll to position [0, 0]
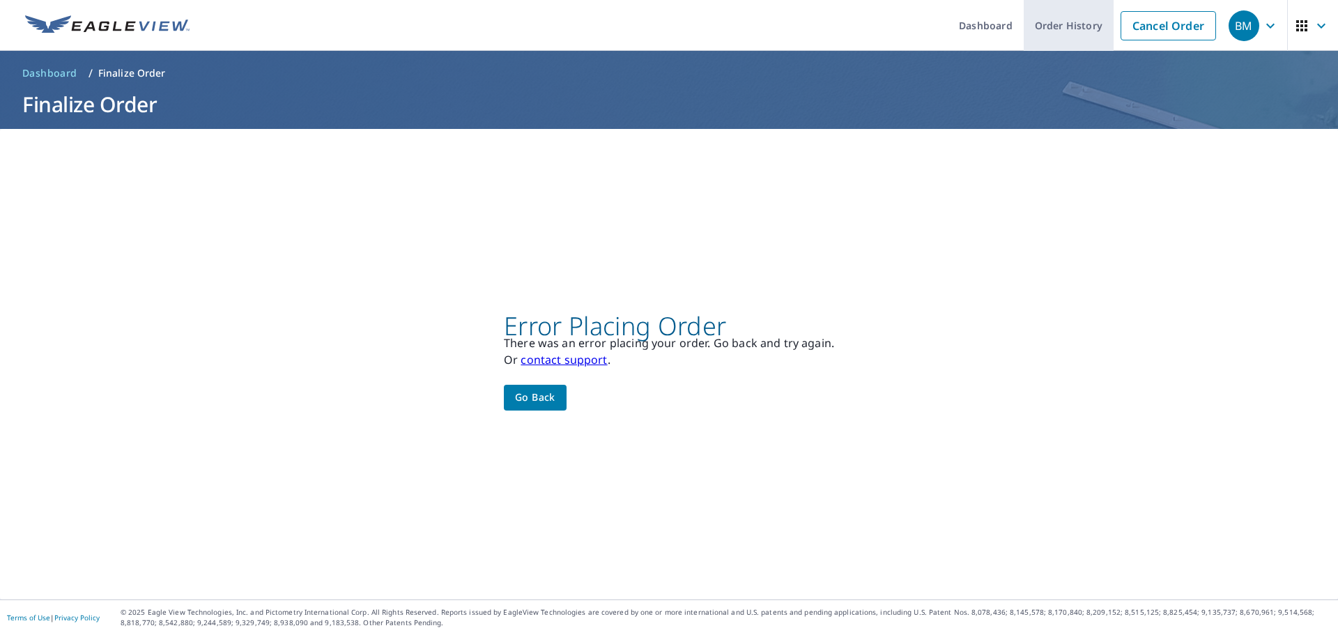
click at [1046, 28] on link "Order History" at bounding box center [1068, 25] width 90 height 51
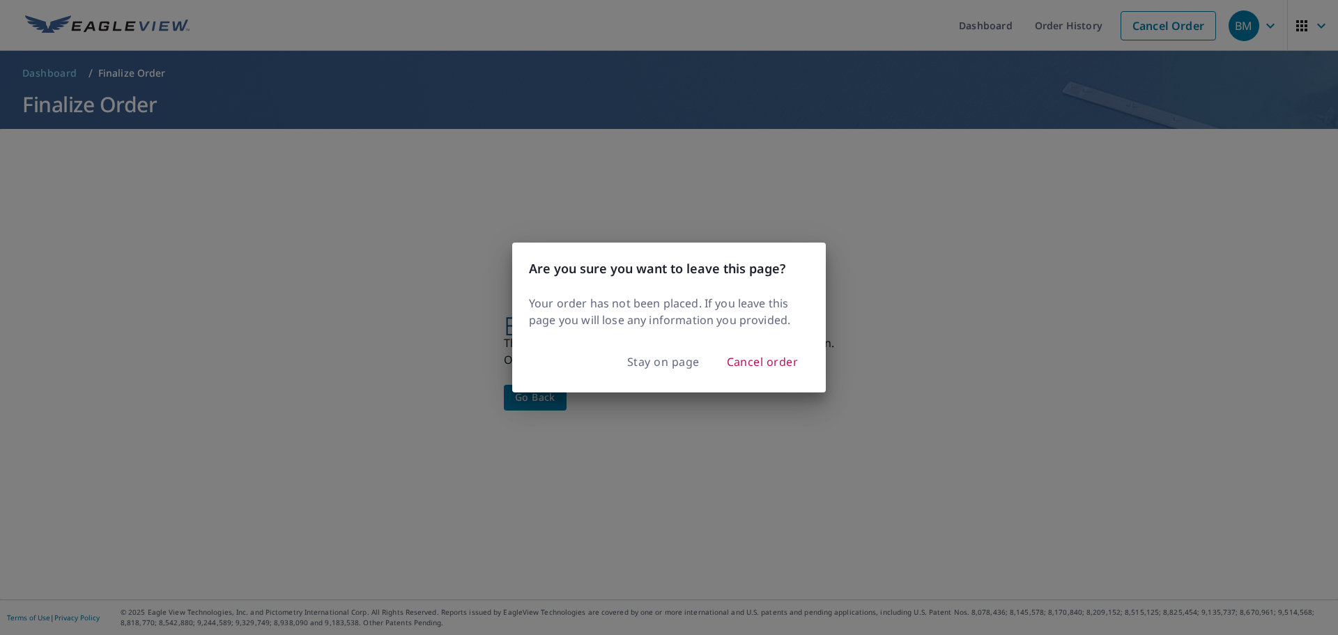
drag, startPoint x: 1042, startPoint y: 320, endPoint x: 901, endPoint y: 339, distance: 142.1
click at [1038, 314] on div "Are you sure you want to leave this page? Your order has not been placed. If yo…" at bounding box center [669, 317] width 1338 height 635
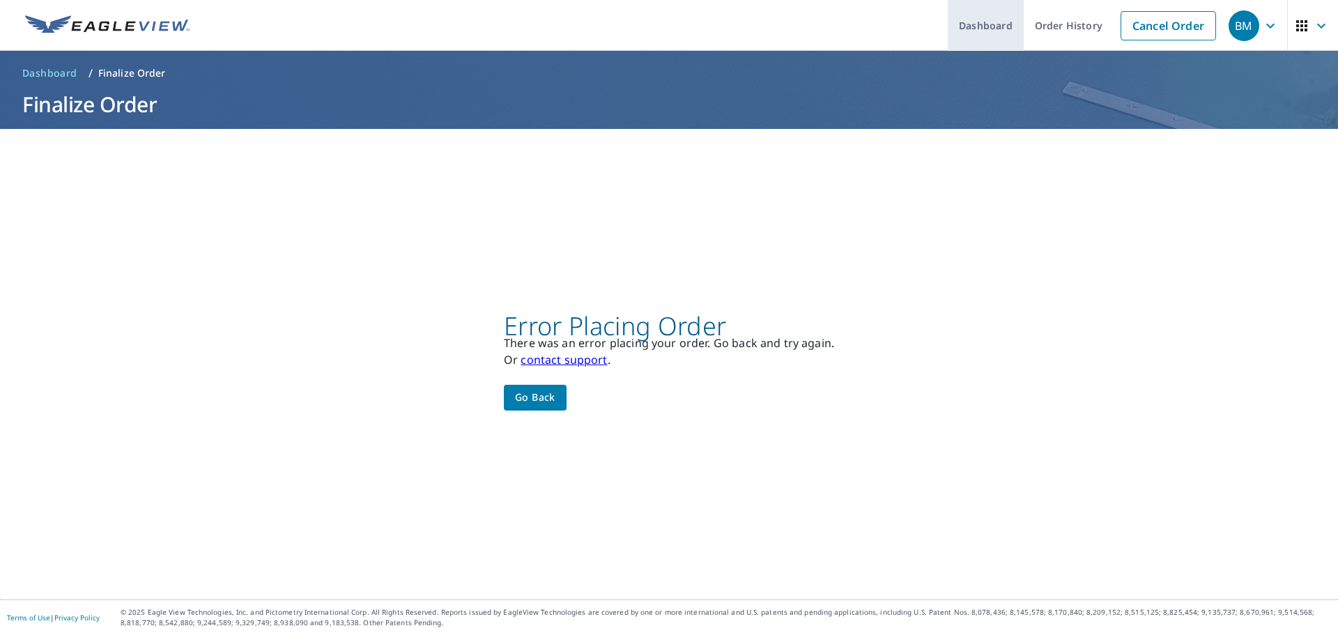
click at [987, 25] on link "Dashboard" at bounding box center [985, 25] width 76 height 51
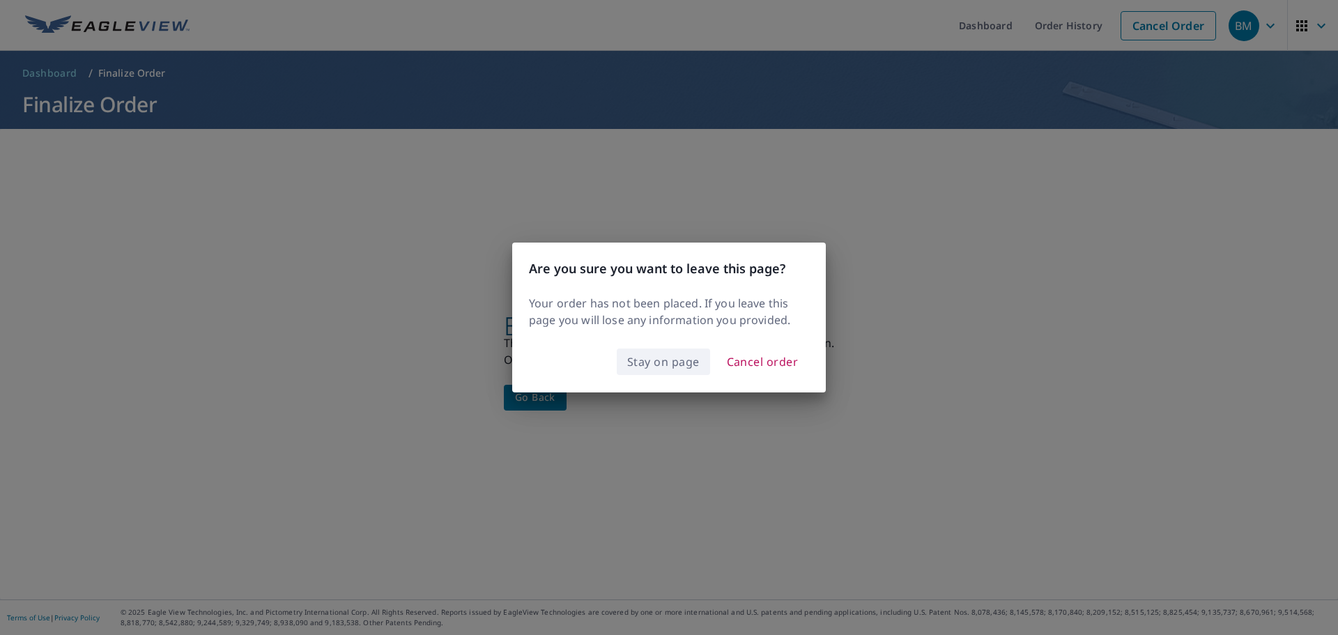
click at [670, 366] on span "Stay on page" at bounding box center [663, 362] width 72 height 20
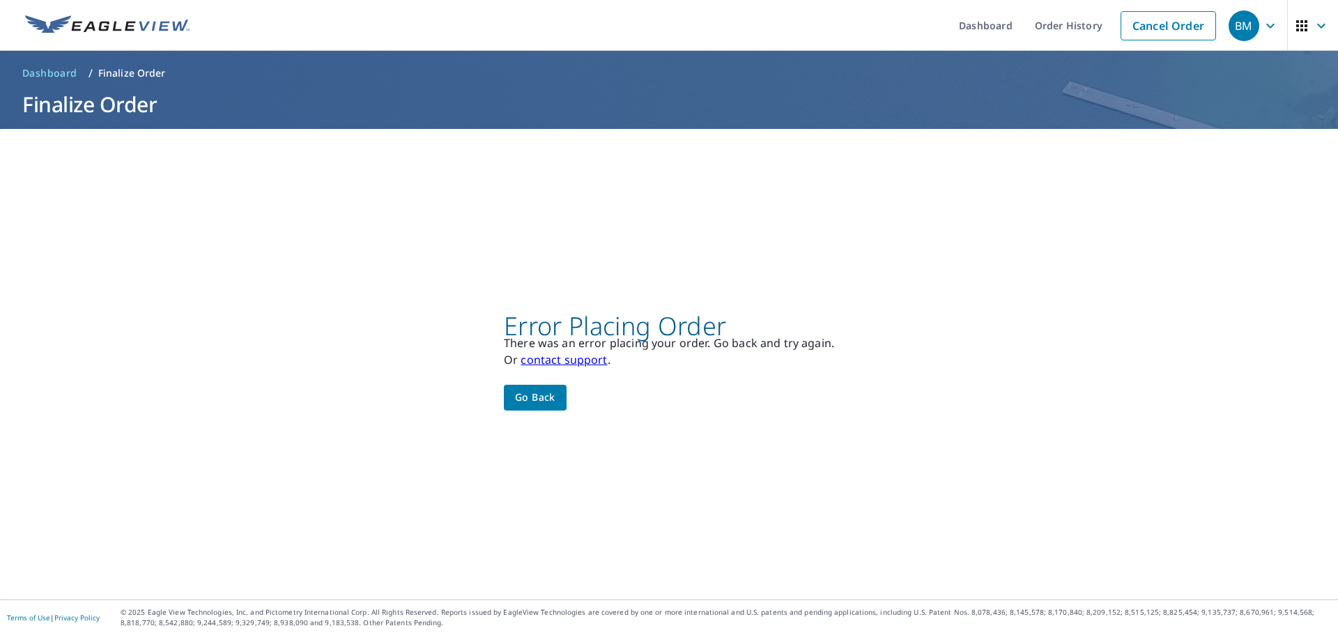
click at [529, 405] on span "Go back" at bounding box center [535, 397] width 40 height 17
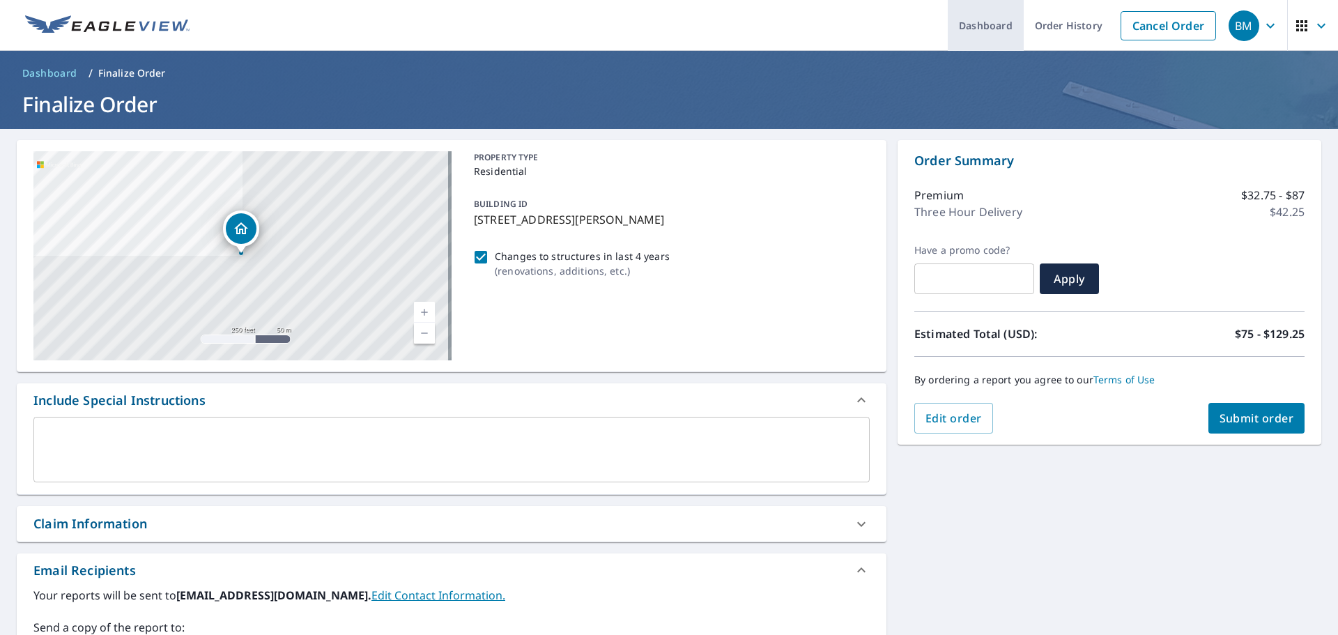
click at [953, 17] on link "Dashboard" at bounding box center [985, 25] width 76 height 51
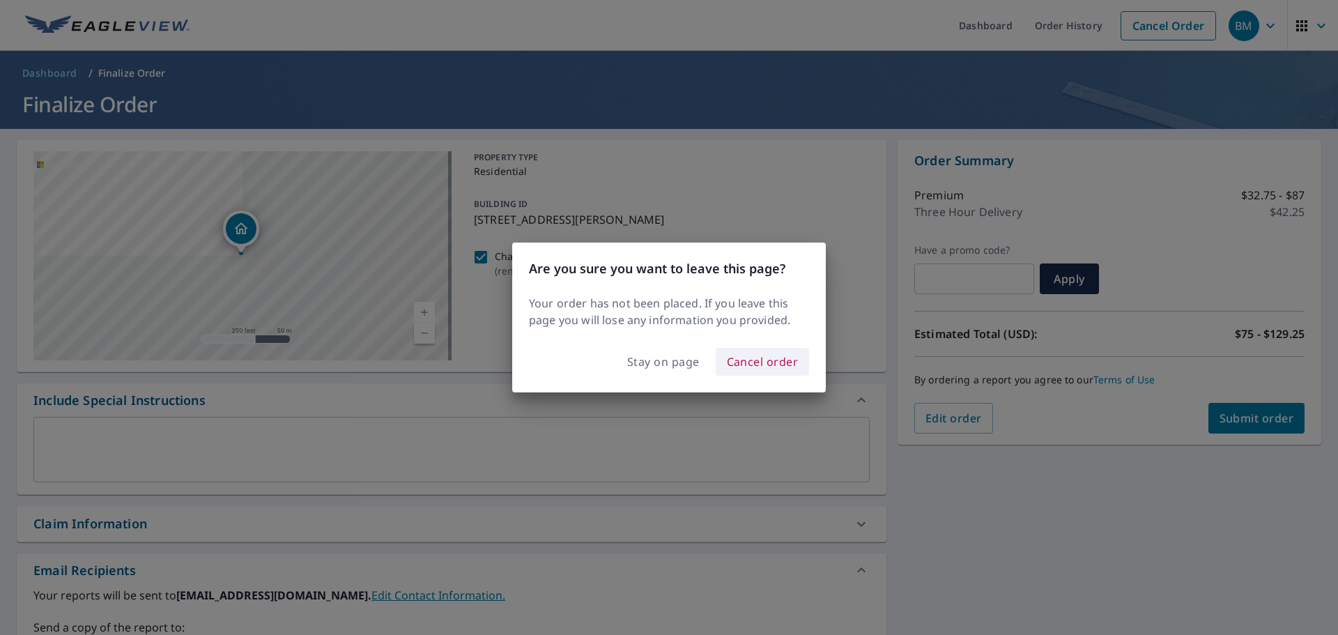
click at [750, 366] on span "Cancel order" at bounding box center [763, 362] width 72 height 20
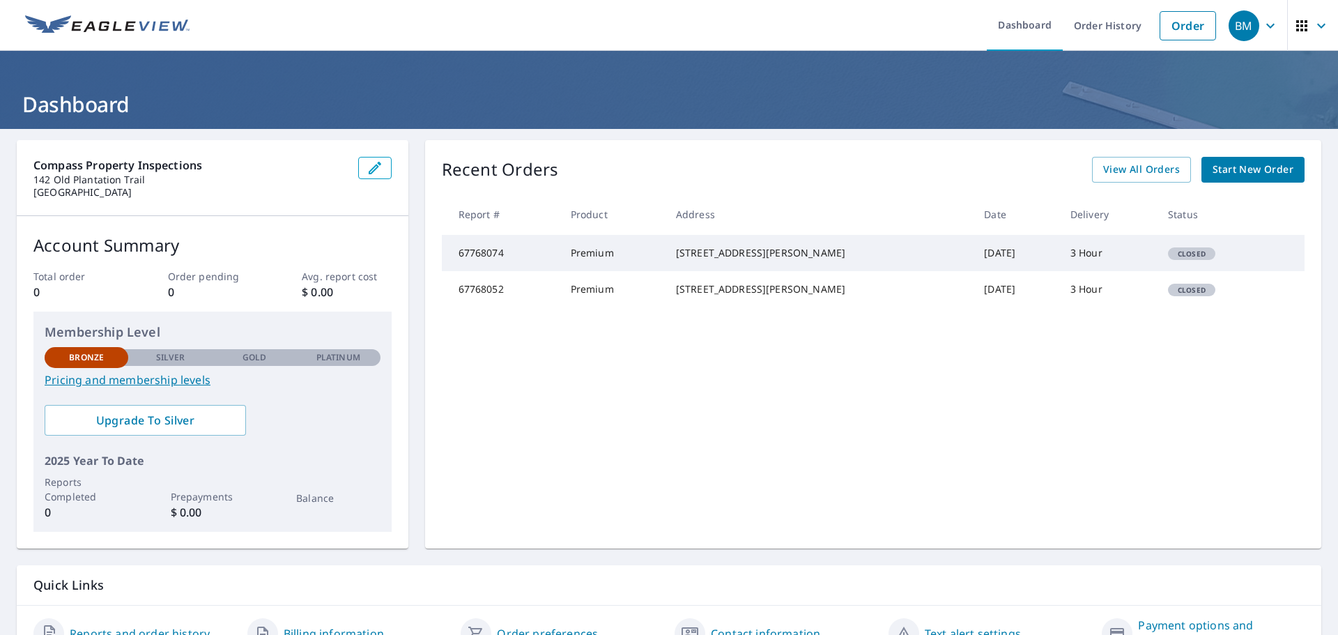
click at [1169, 258] on span "Closed" at bounding box center [1191, 254] width 45 height 10
click at [493, 264] on td "67768074" at bounding box center [501, 253] width 118 height 36
click at [1123, 169] on span "View All Orders" at bounding box center [1141, 169] width 77 height 17
